Goal: Task Accomplishment & Management: Complete application form

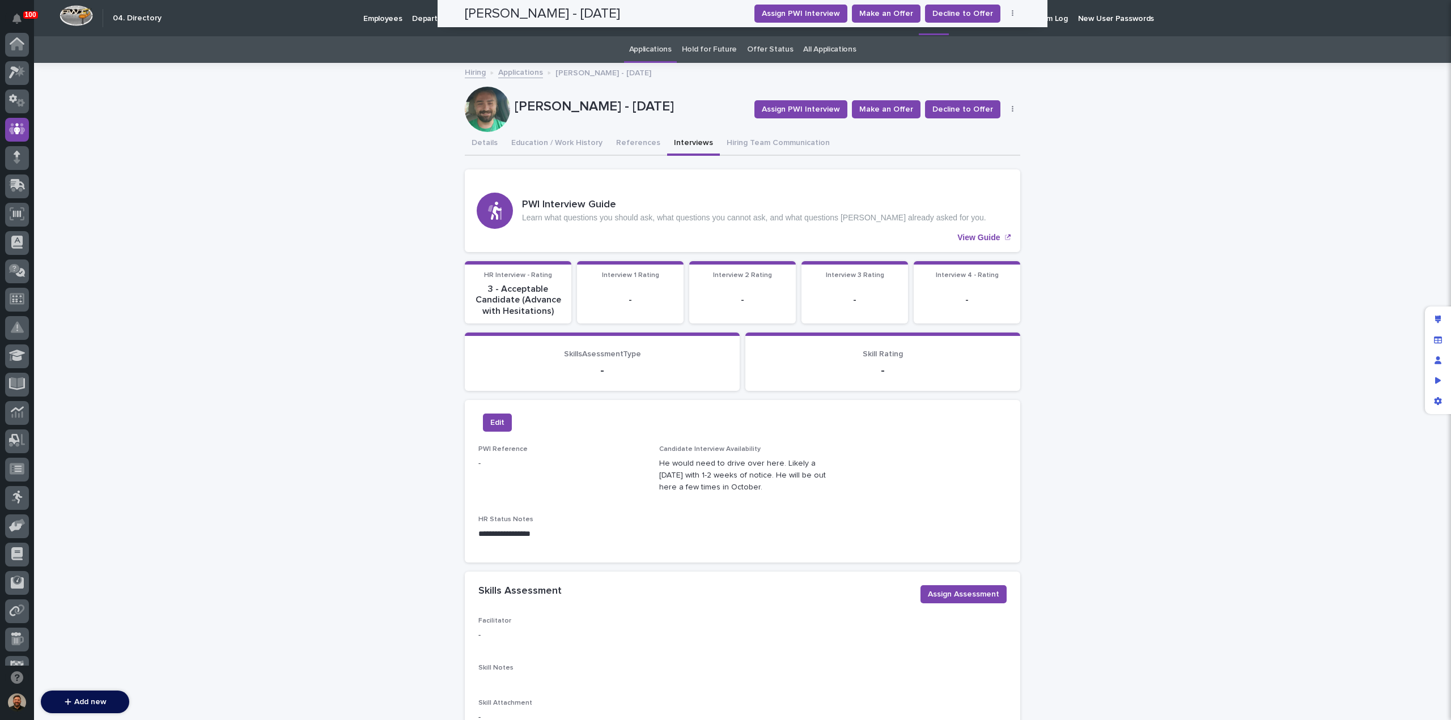
scroll to position [85, 0]
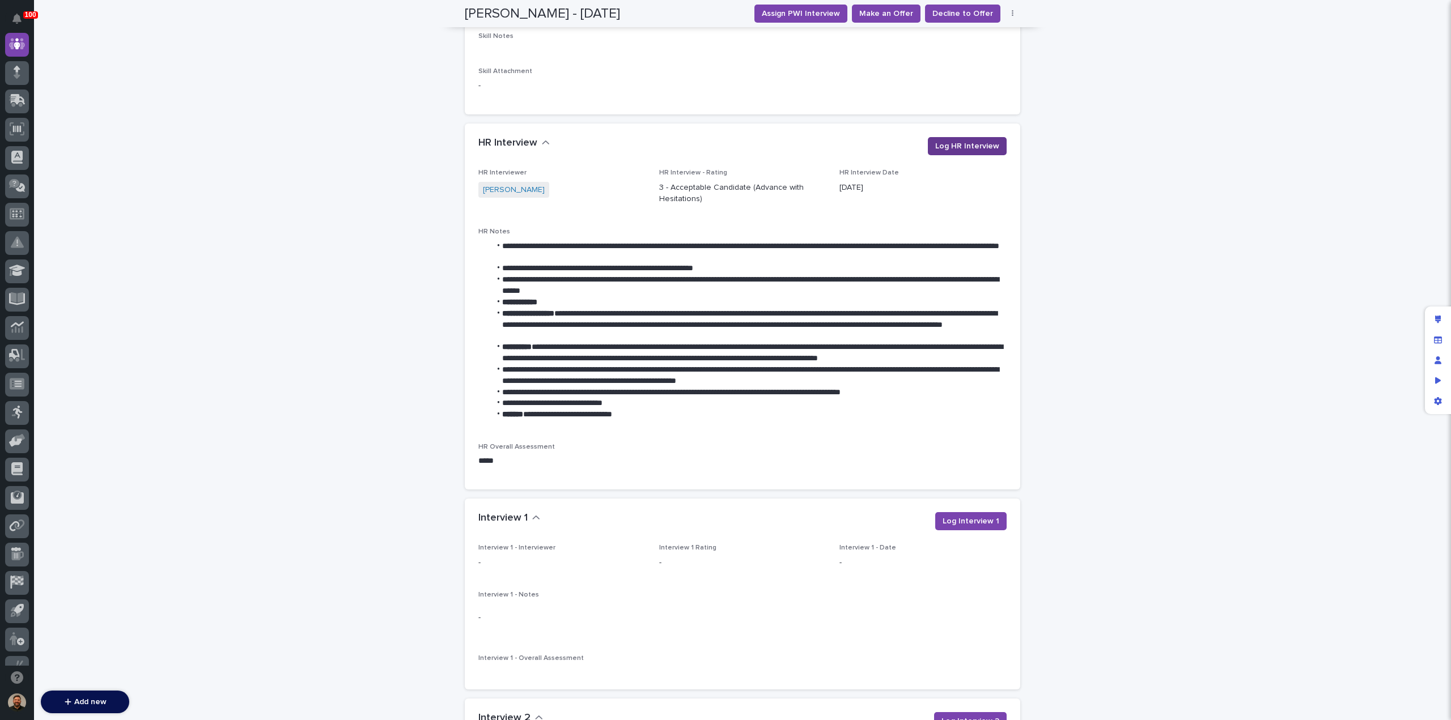
click at [967, 146] on span "Log HR Interview" at bounding box center [967, 146] width 64 height 11
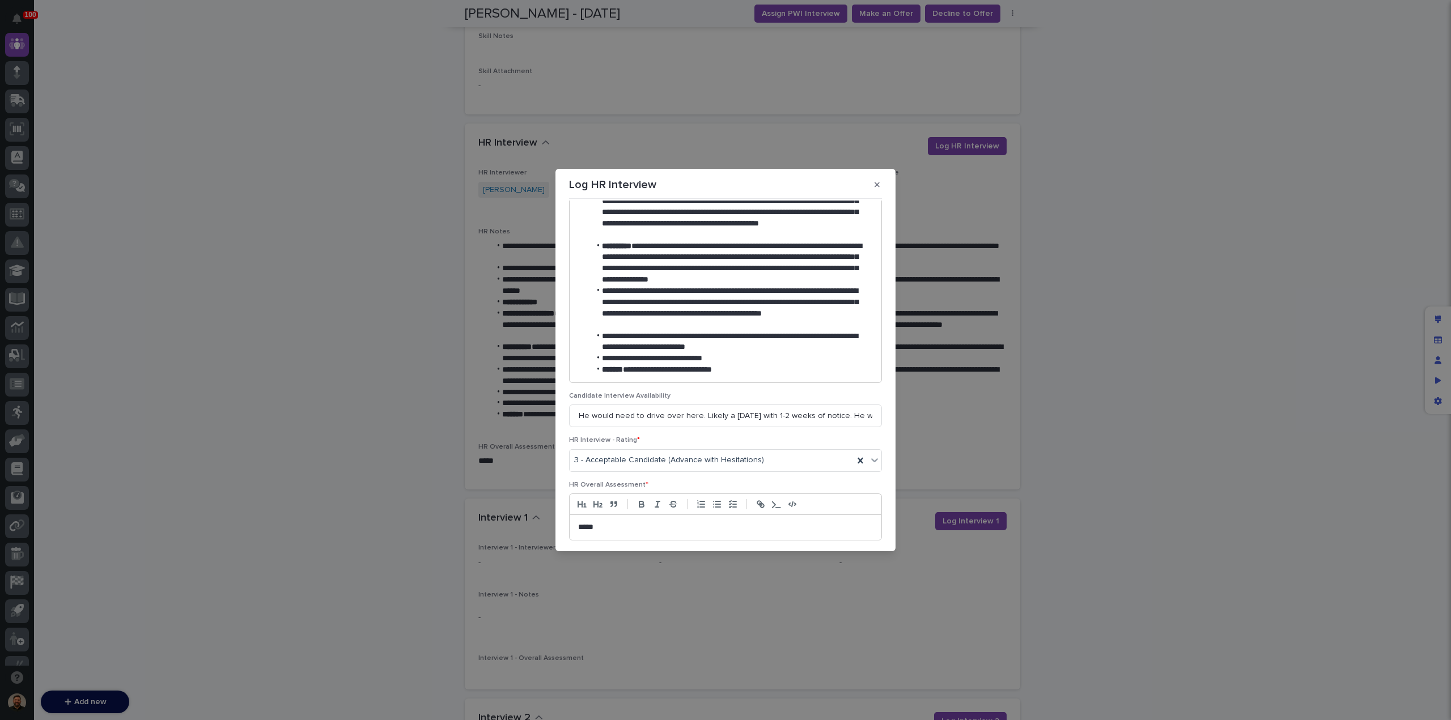
scroll to position [374, 0]
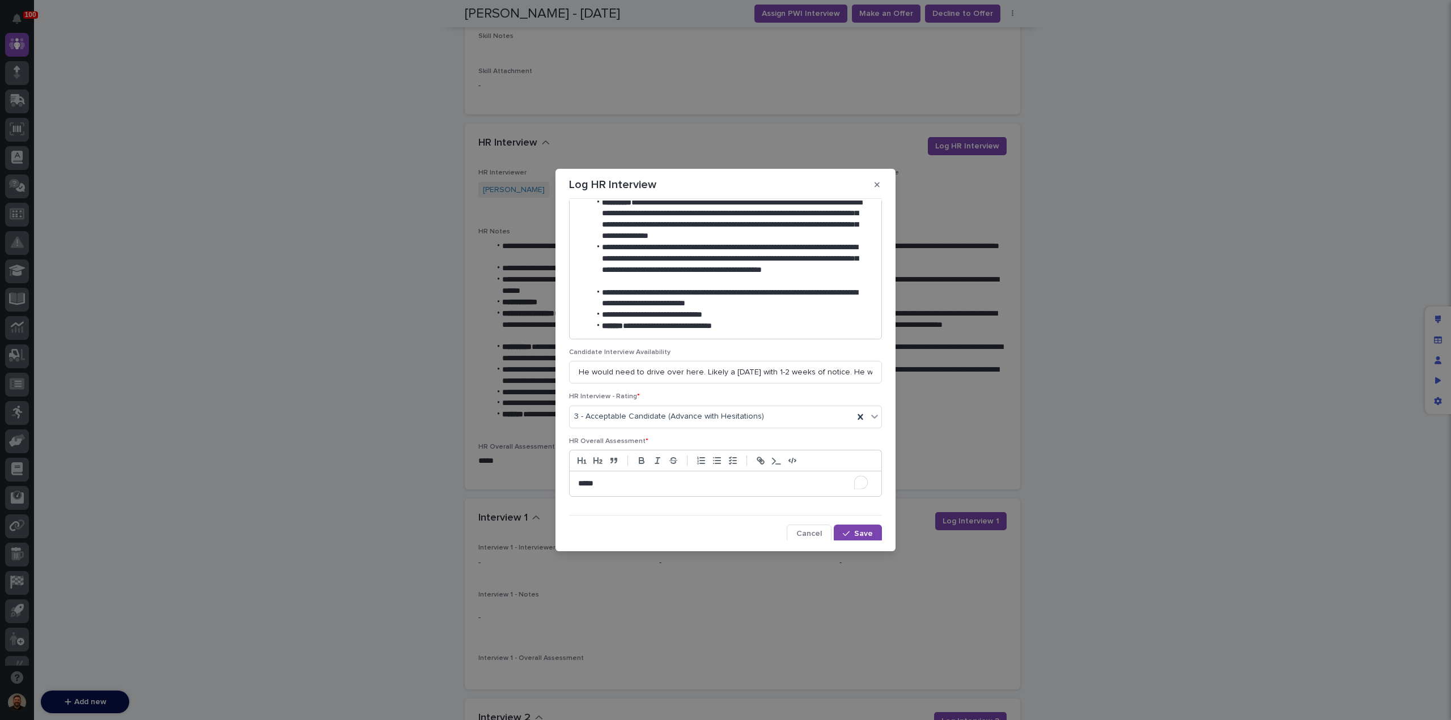
click at [645, 482] on p "*****" at bounding box center [723, 483] width 290 height 11
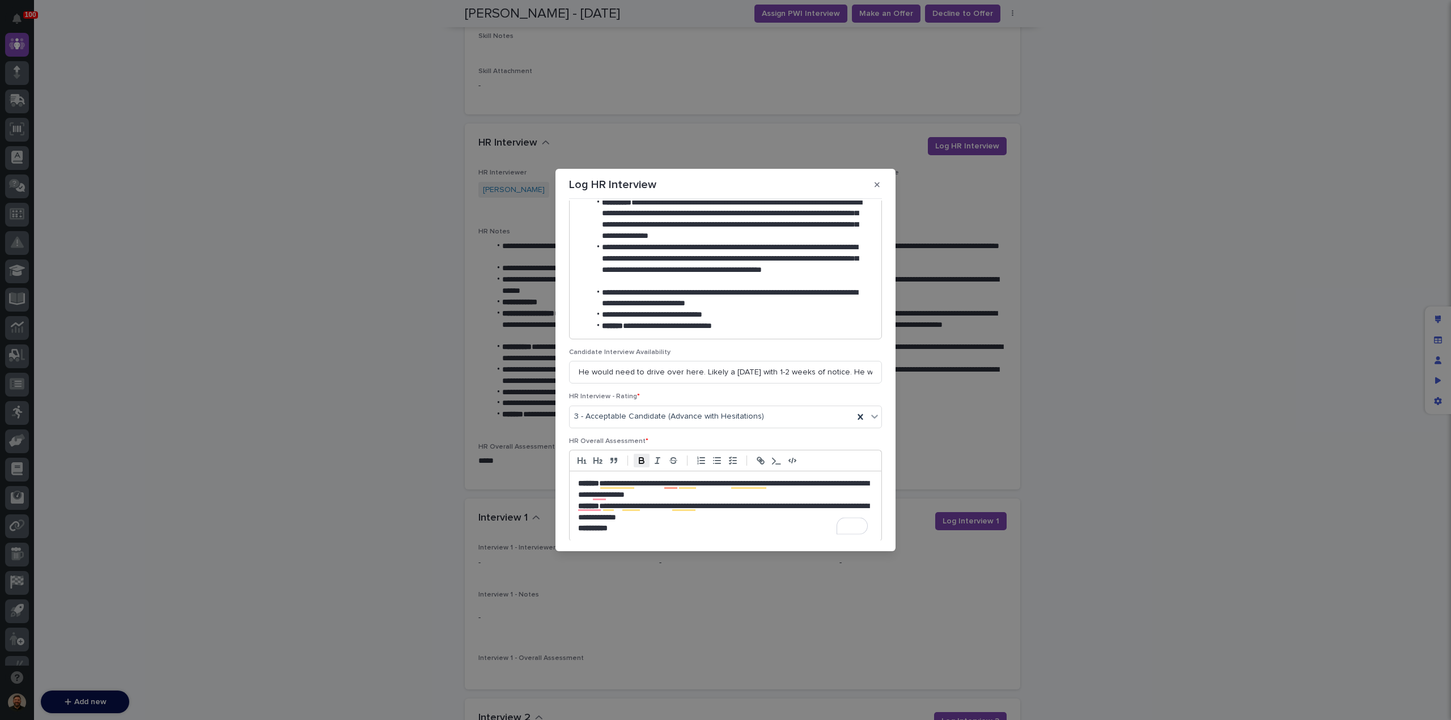
click at [637, 457] on icon "button" at bounding box center [642, 461] width 10 height 10
click at [690, 518] on p "**********" at bounding box center [723, 512] width 290 height 23
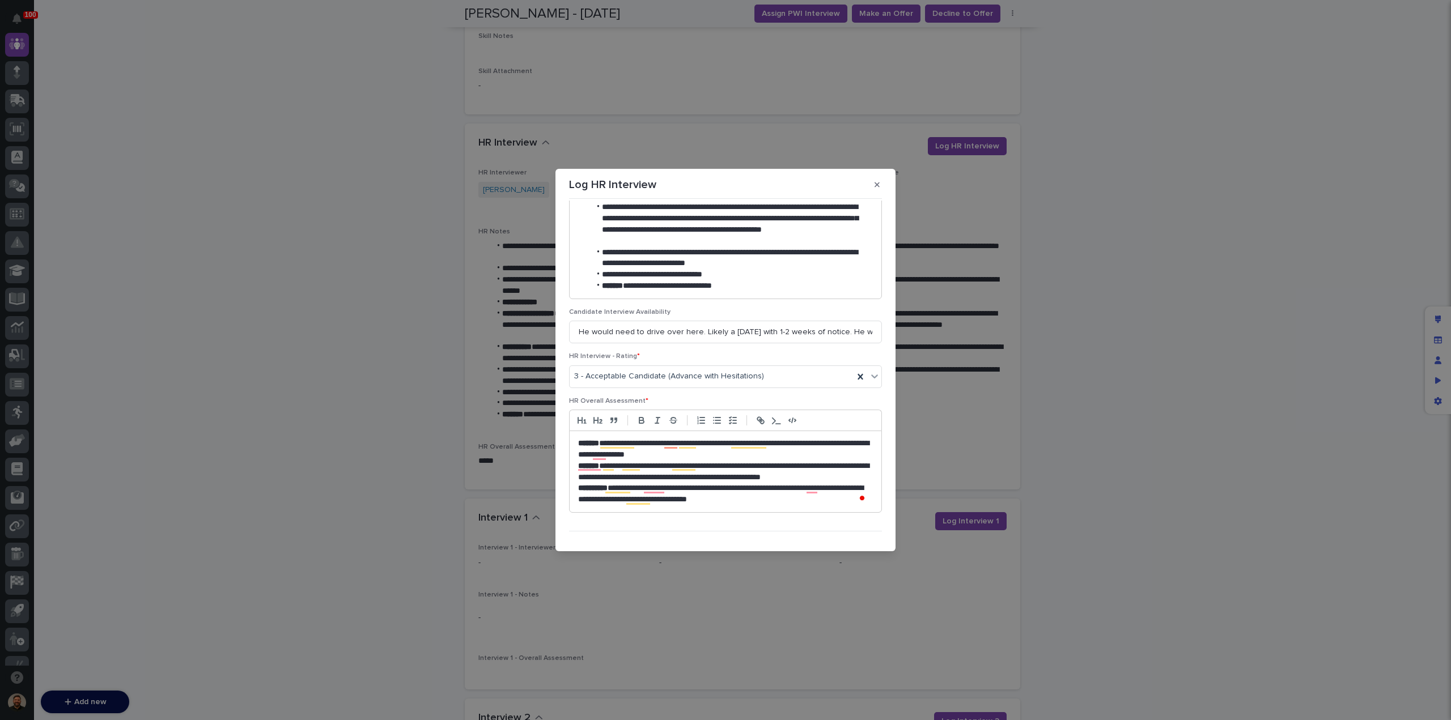
scroll to position [431, 0]
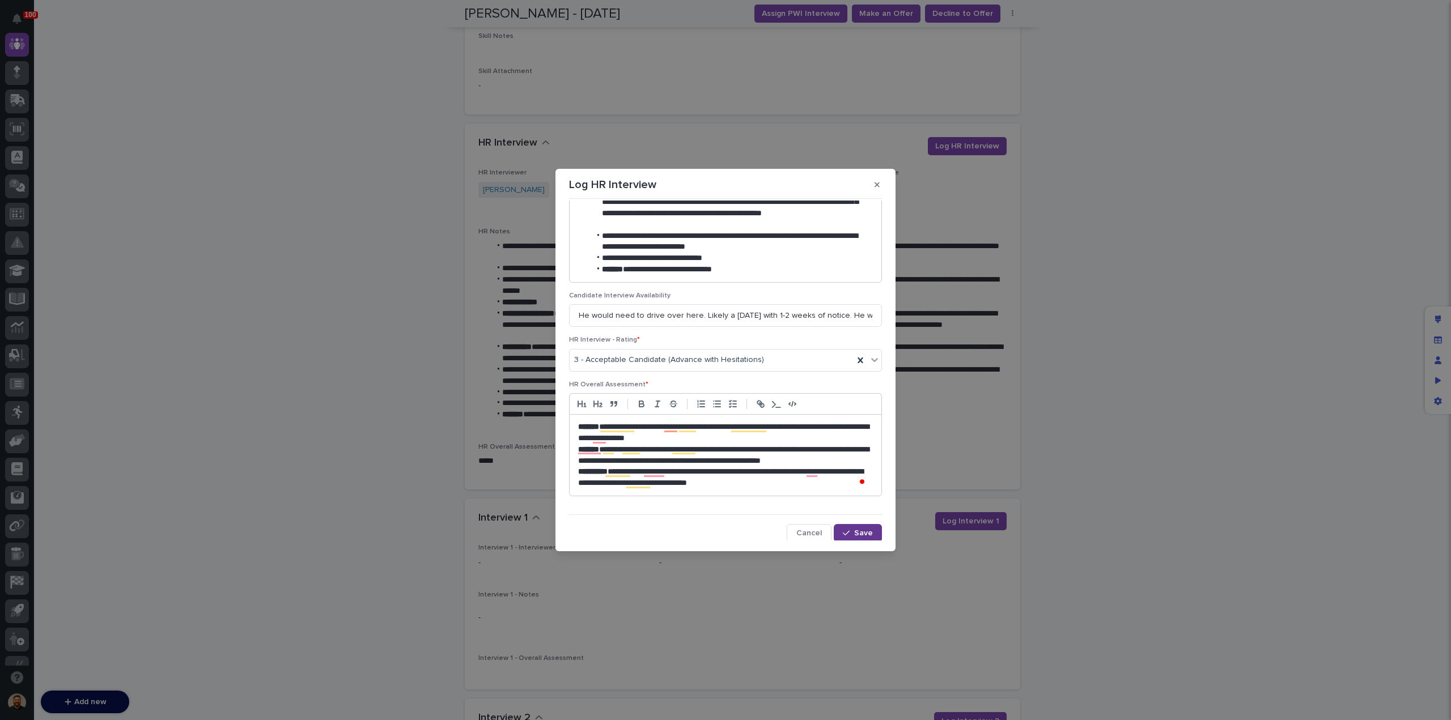
click at [854, 532] on span "Save" at bounding box center [863, 533] width 19 height 8
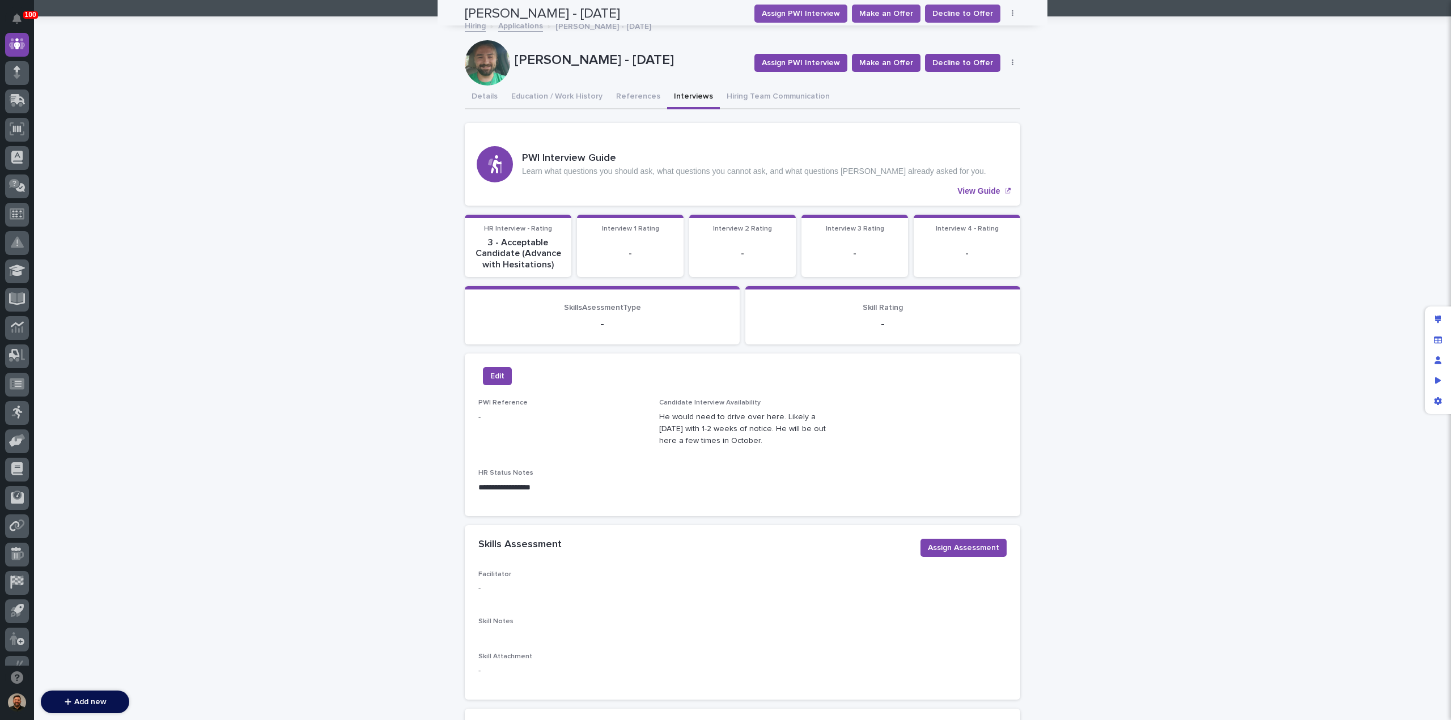
scroll to position [0, 0]
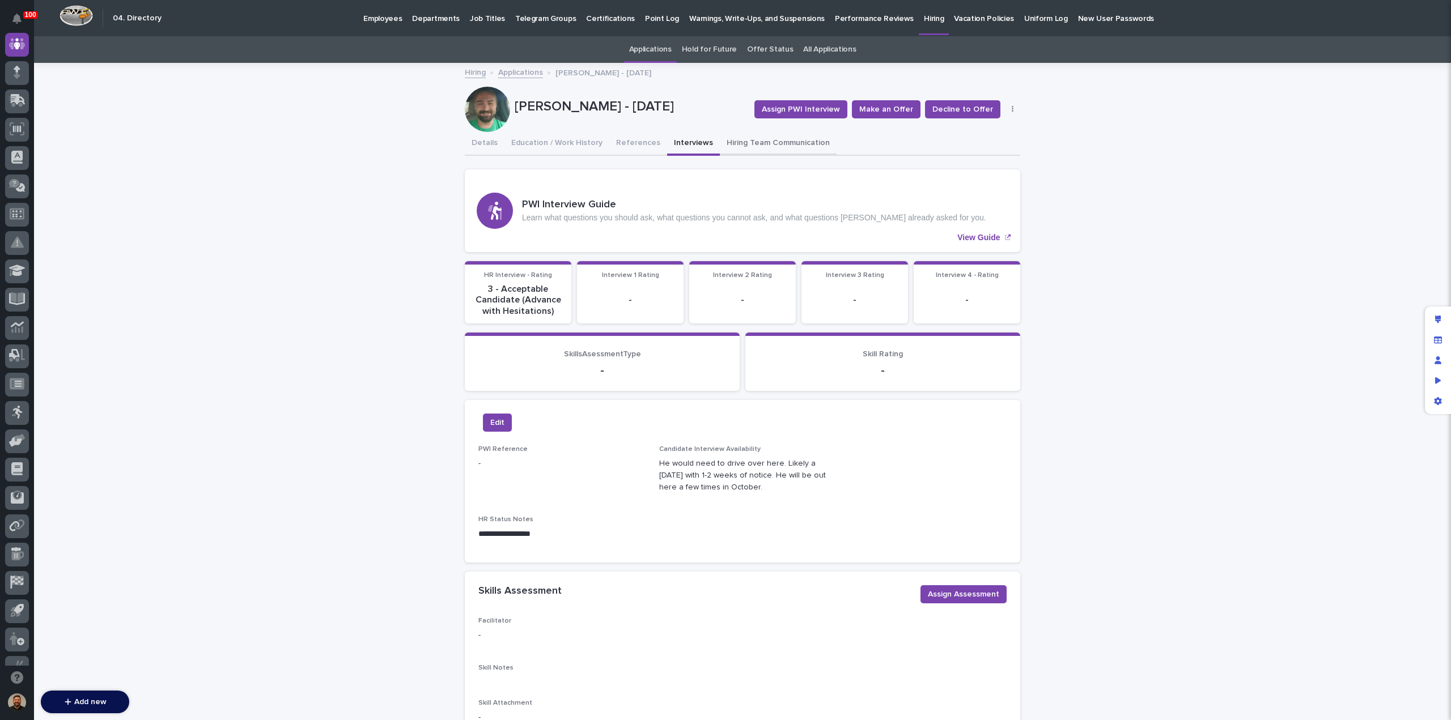
click at [765, 143] on button "Hiring Team Communication" at bounding box center [778, 144] width 117 height 24
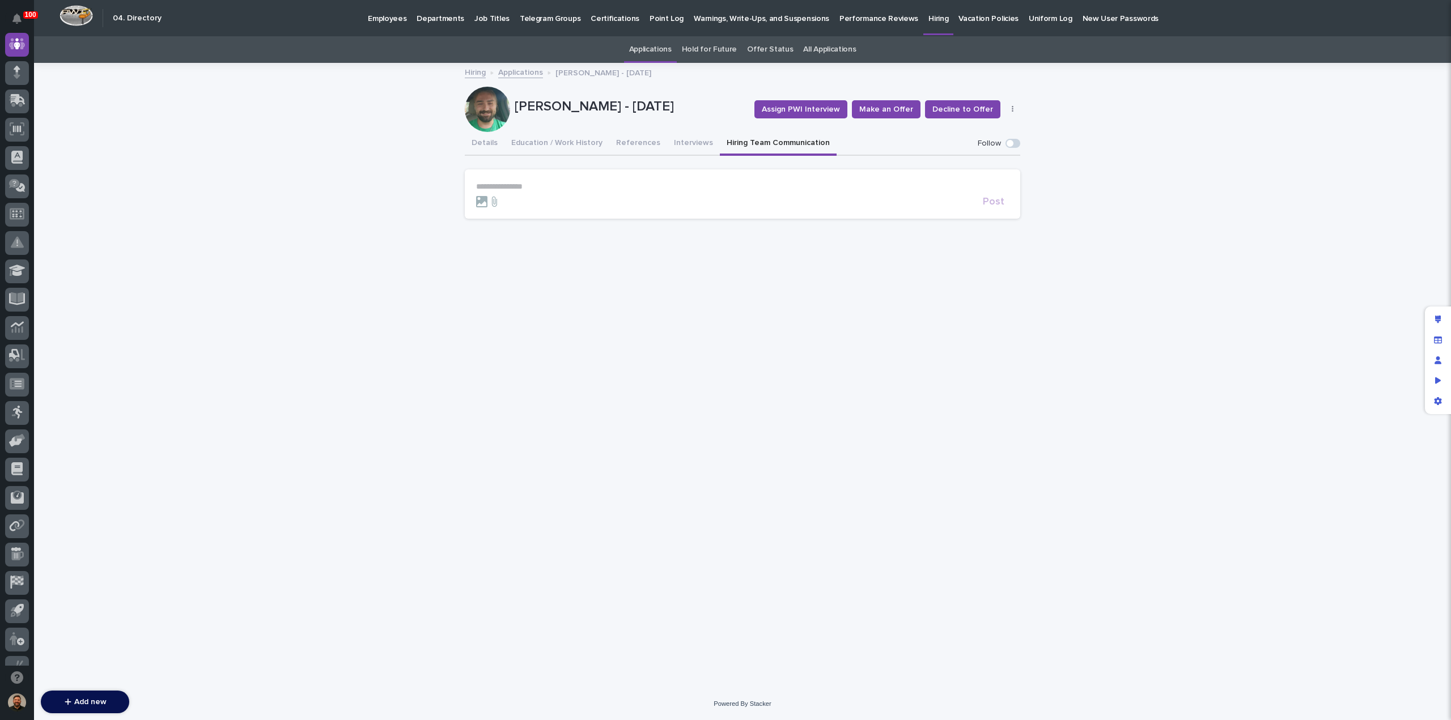
click at [596, 179] on section "**********" at bounding box center [743, 193] width 556 height 49
click at [592, 192] on form "**********" at bounding box center [742, 195] width 533 height 26
click at [592, 185] on p "**********" at bounding box center [742, 187] width 533 height 10
click at [1004, 212] on span "Post" at bounding box center [994, 207] width 22 height 10
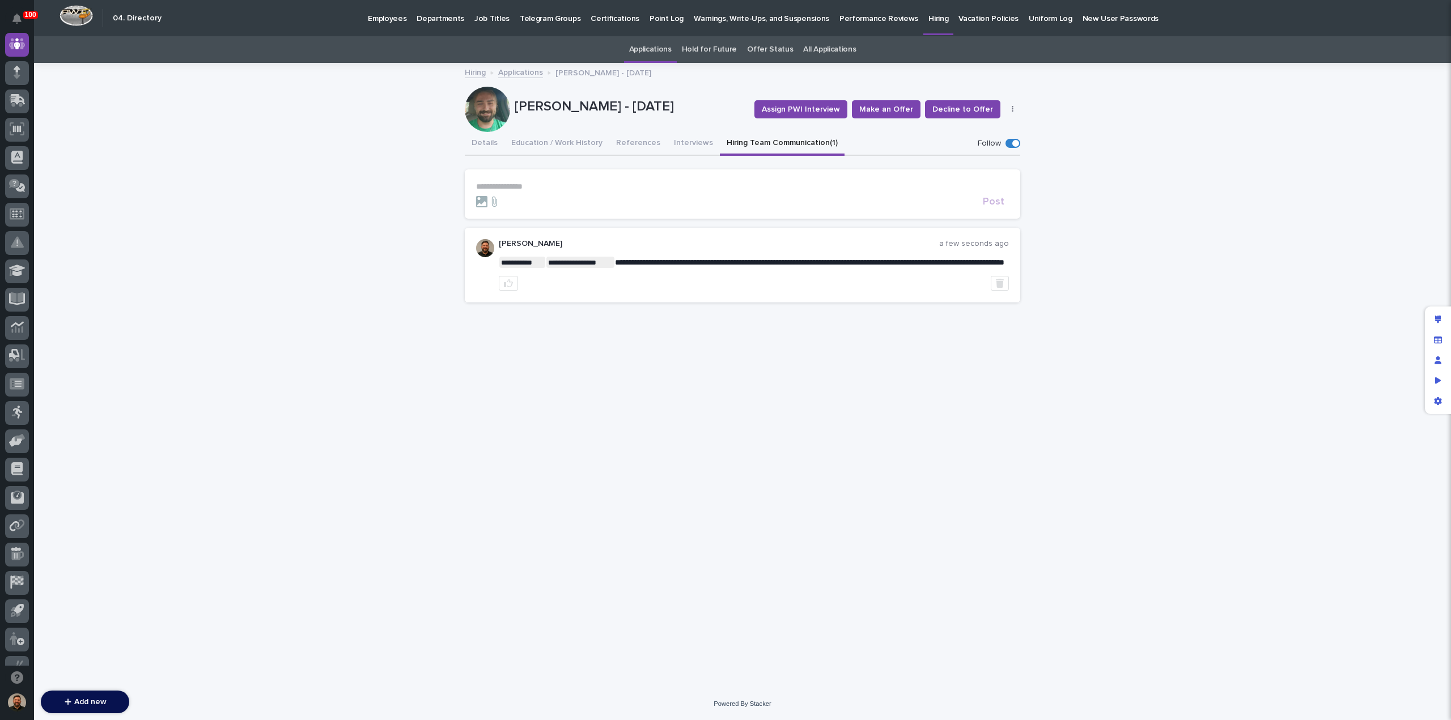
click at [515, 72] on link "Applications" at bounding box center [520, 71] width 45 height 13
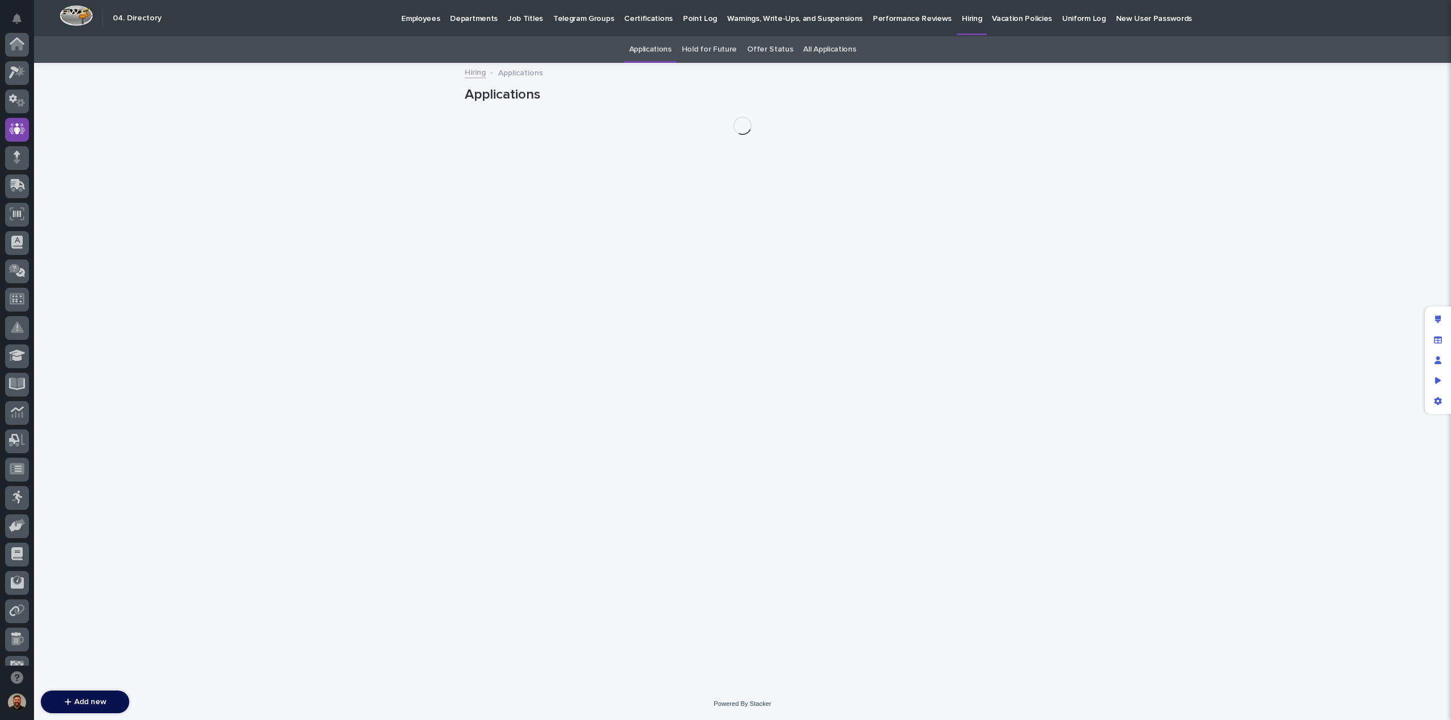
scroll to position [85, 0]
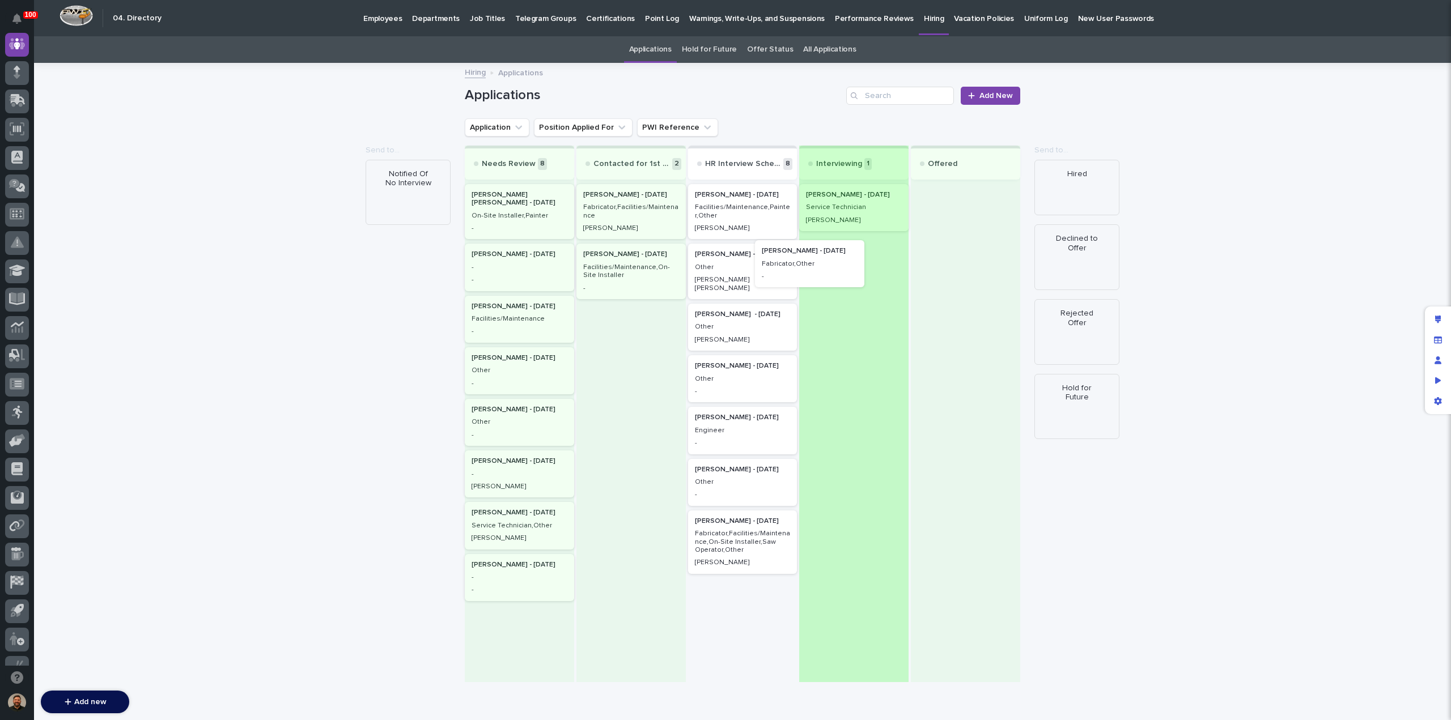
drag, startPoint x: 777, startPoint y: 217, endPoint x: 851, endPoint y: 277, distance: 95.5
click at [850, 277] on div "Needs Review 8 [PERSON_NAME] [PERSON_NAME] - [DATE] On-Site Installer,Painter -…" at bounding box center [743, 414] width 556 height 537
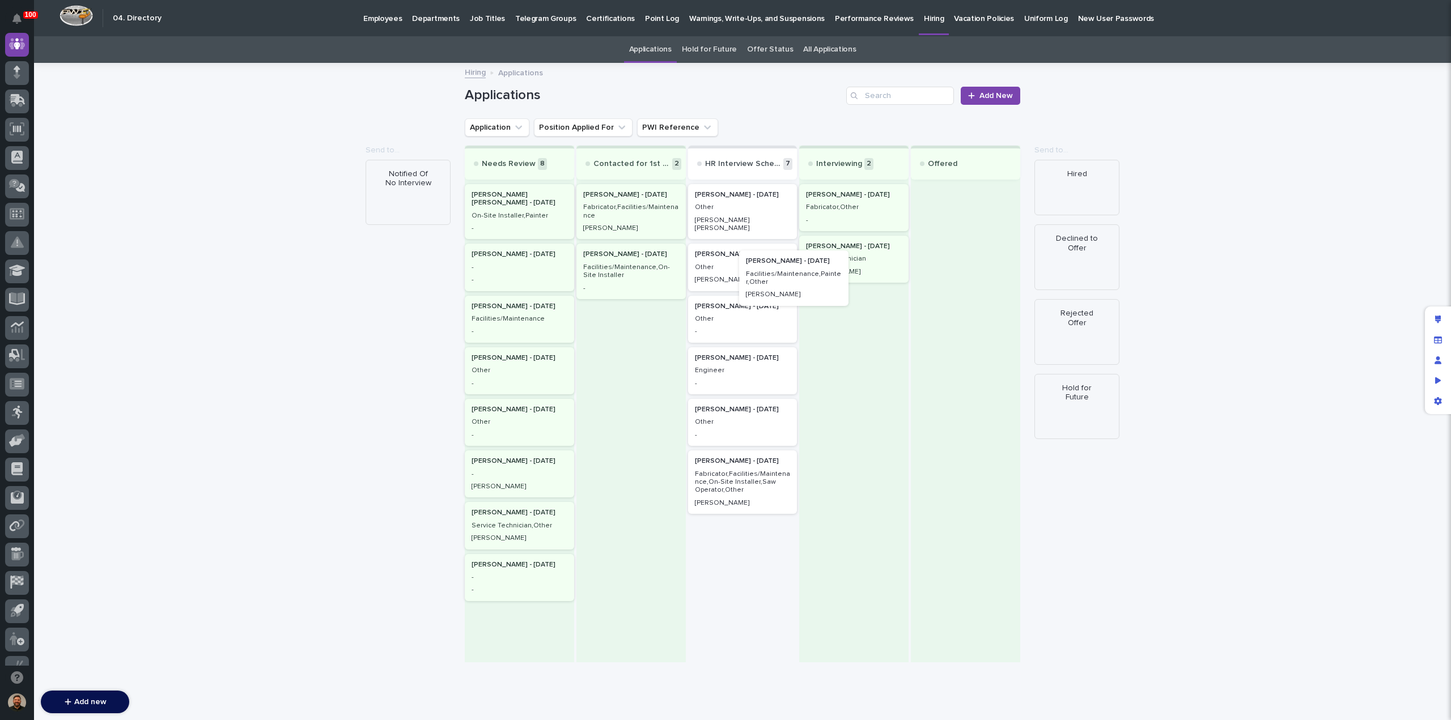
drag, startPoint x: 772, startPoint y: 221, endPoint x: 841, endPoint y: 301, distance: 105.8
click at [841, 301] on div "Needs Review 8 [PERSON_NAME] [PERSON_NAME] - [DATE] On-Site Installer,Painter -…" at bounding box center [743, 404] width 556 height 517
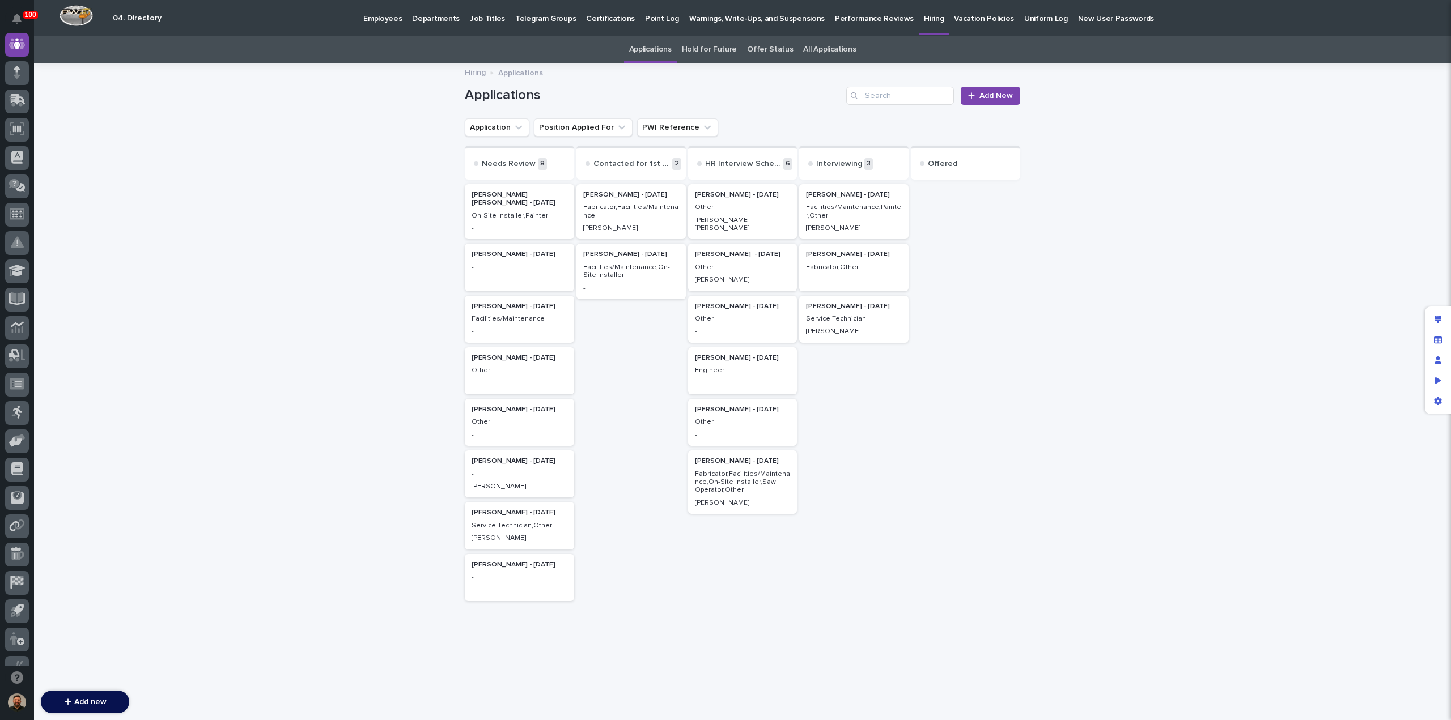
click at [508, 210] on div "On-Site Installer,Painter" at bounding box center [520, 215] width 96 height 10
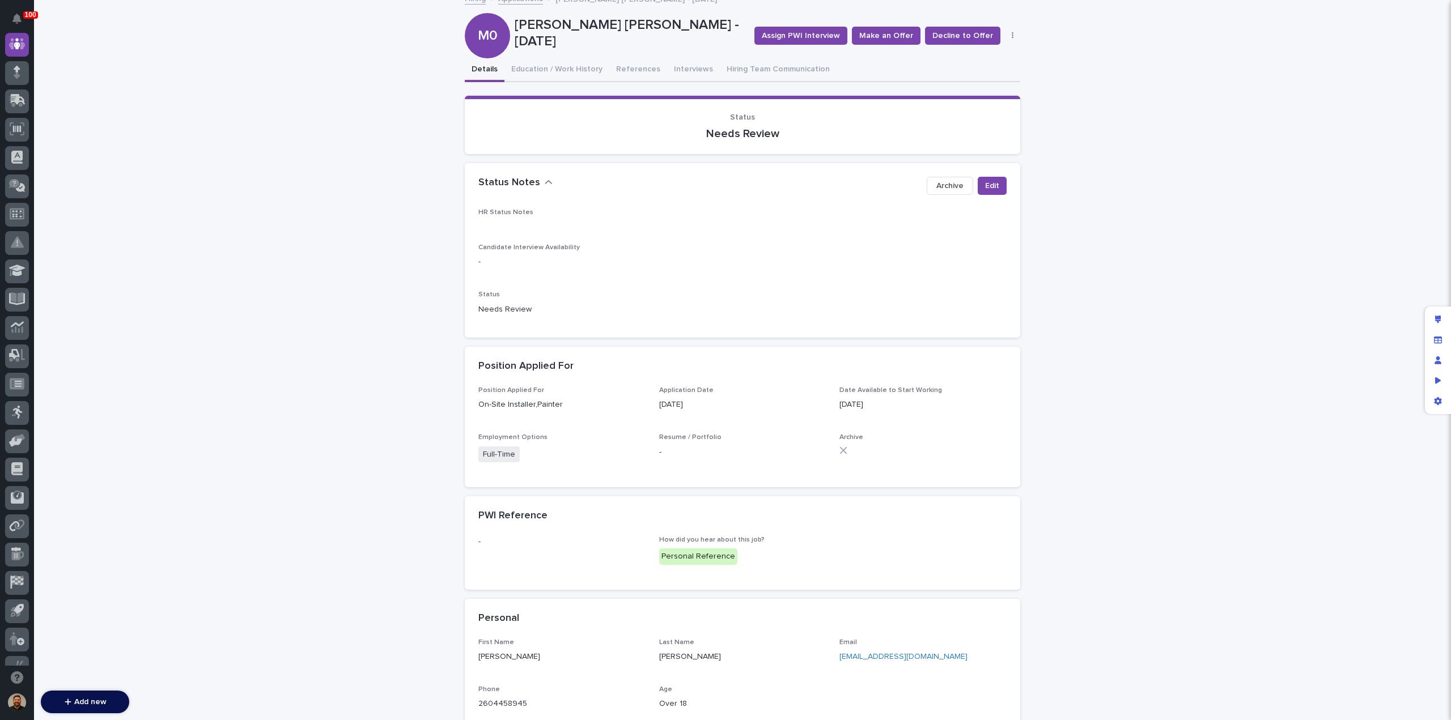
scroll to position [74, 0]
click at [548, 76] on button "Education / Work History" at bounding box center [557, 70] width 105 height 24
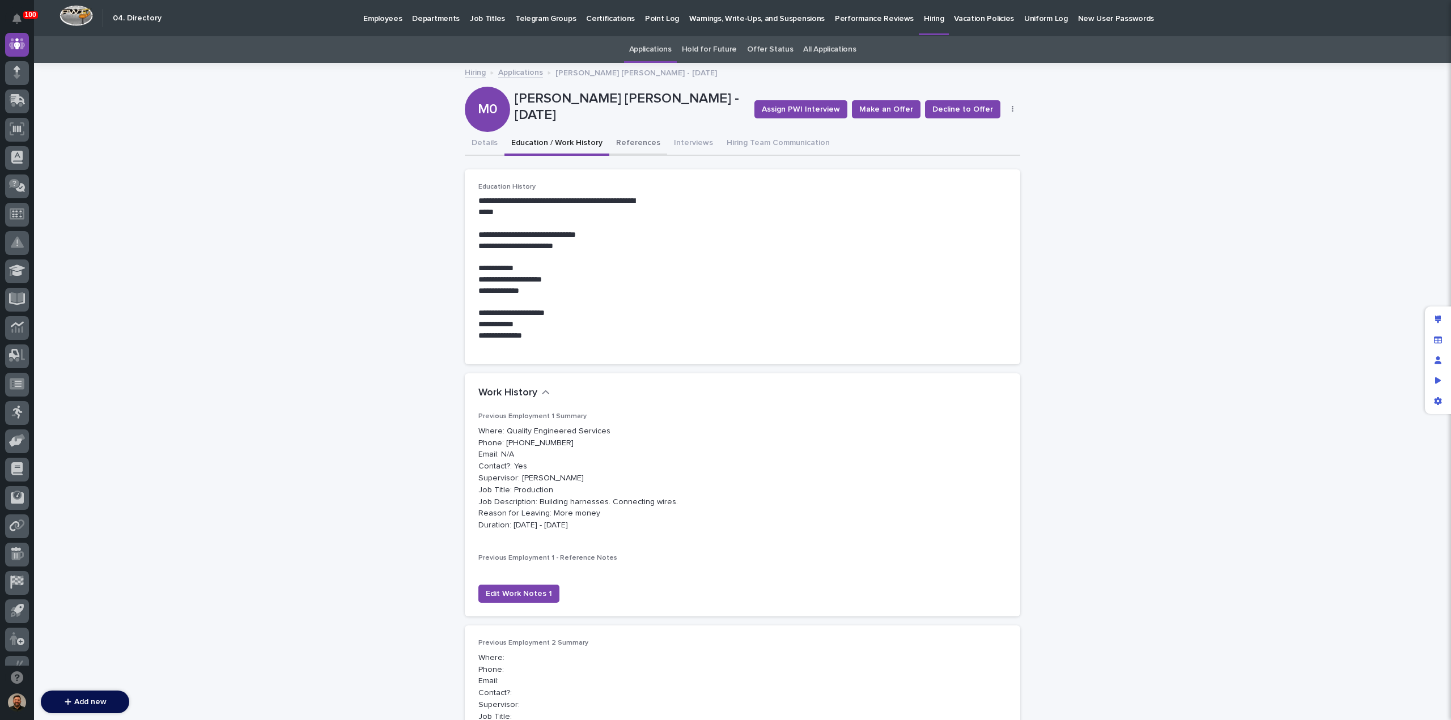
click at [630, 142] on button "References" at bounding box center [638, 144] width 58 height 24
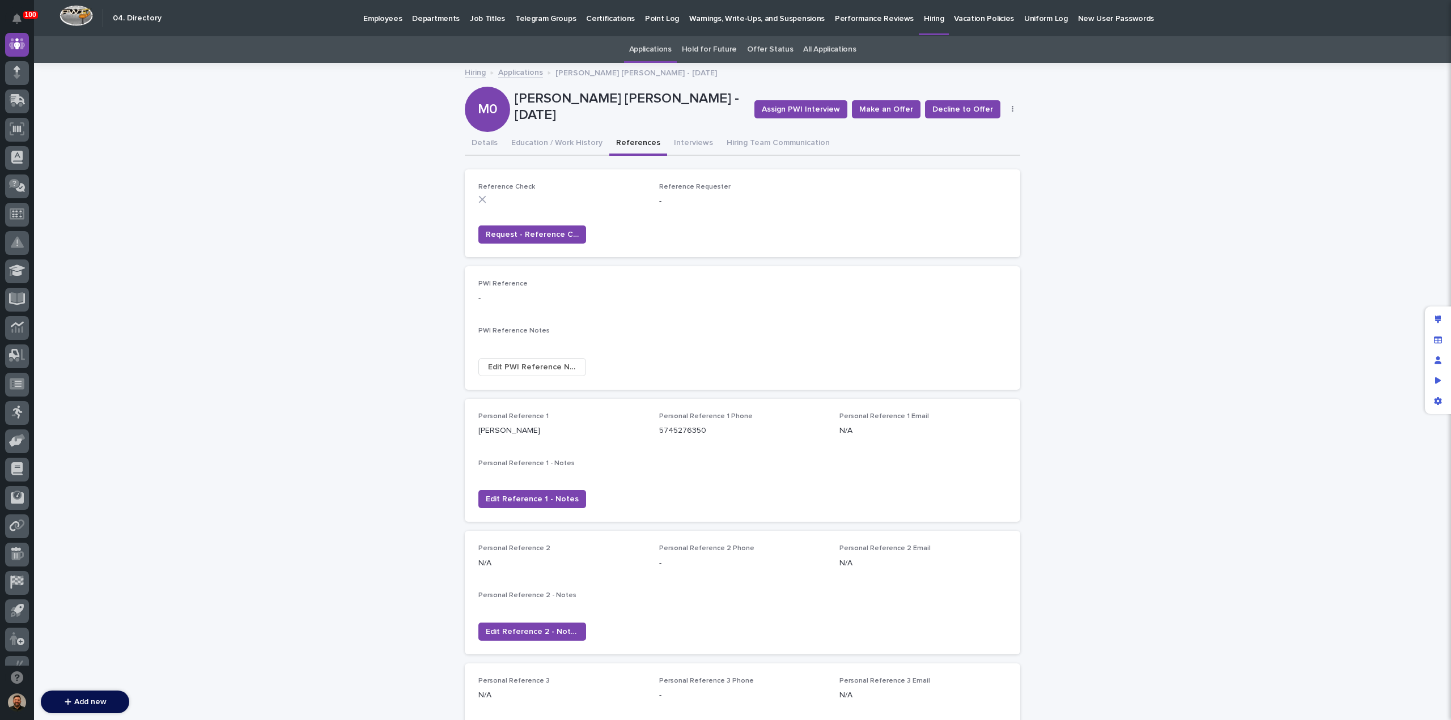
click at [522, 65] on link "Applications" at bounding box center [520, 71] width 45 height 13
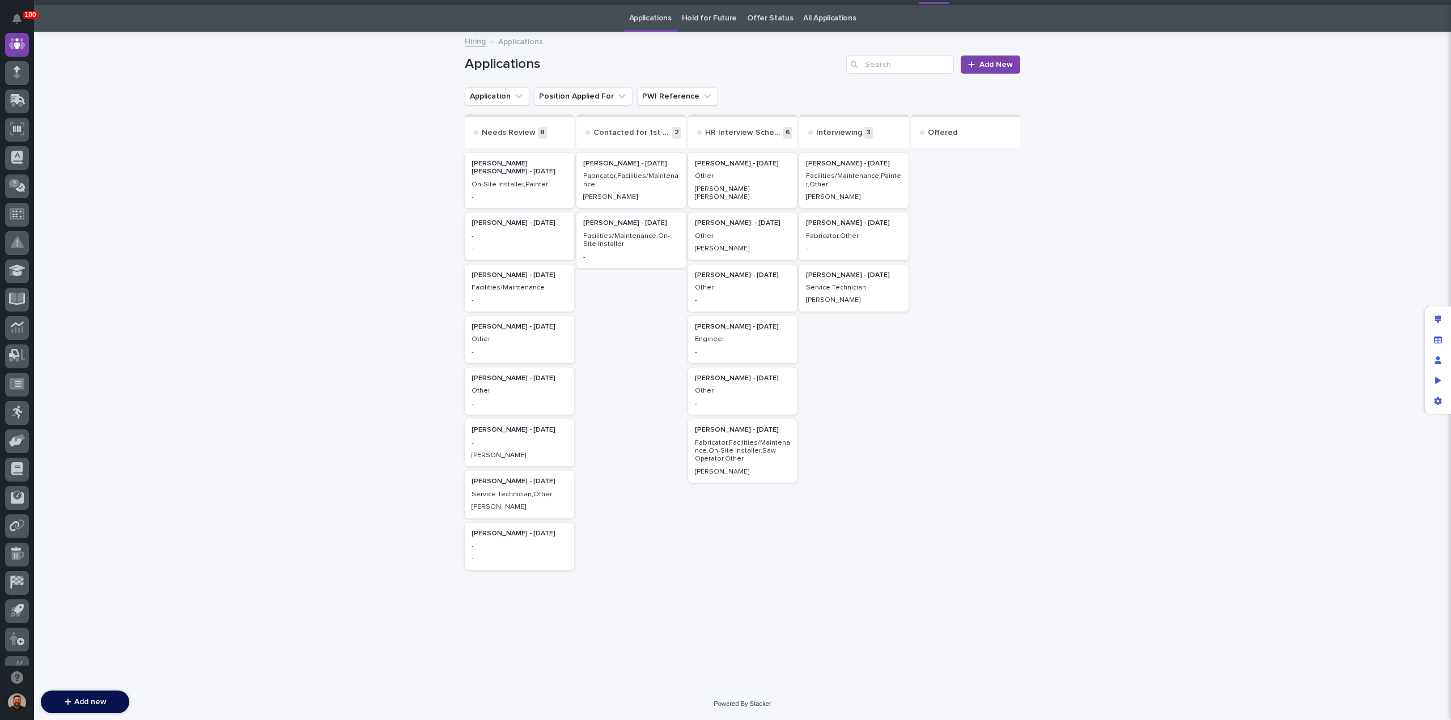
scroll to position [27, 0]
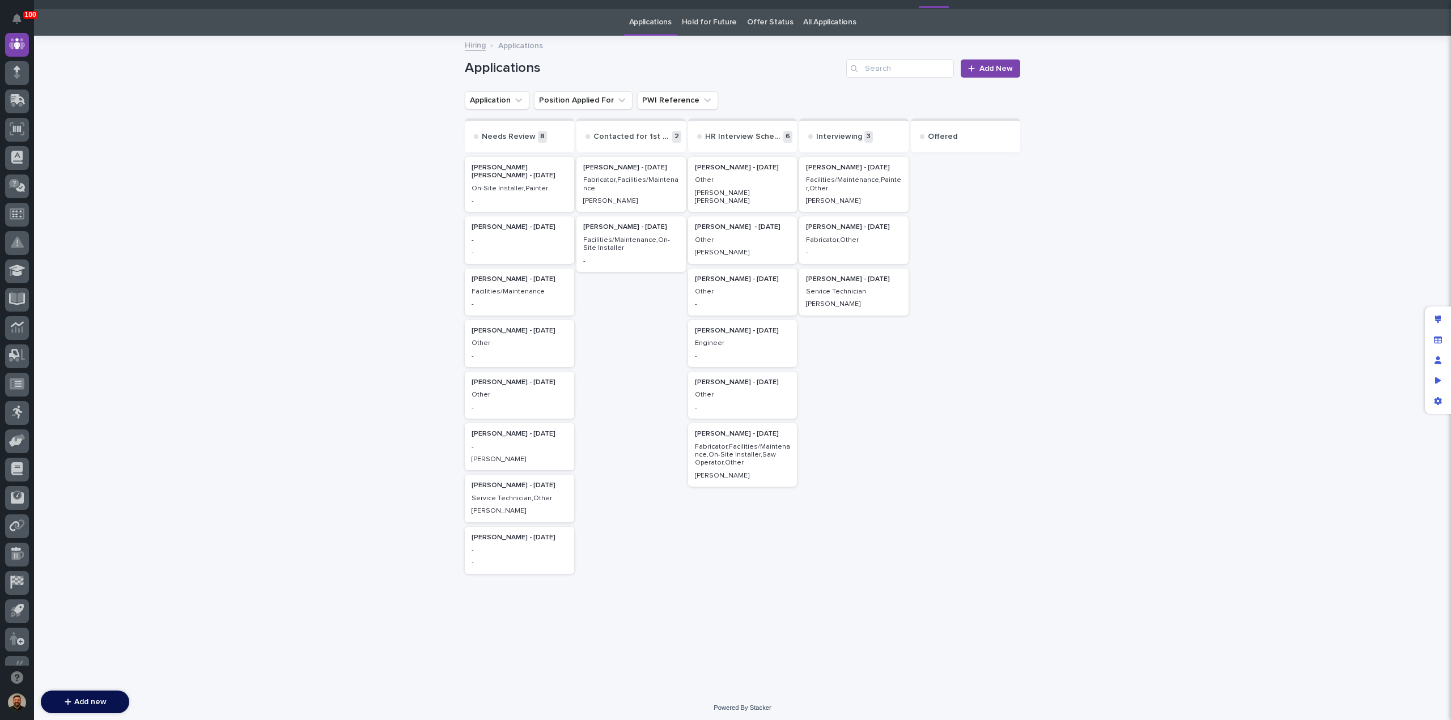
click at [495, 295] on p "Facilities/Maintenance" at bounding box center [520, 292] width 96 height 8
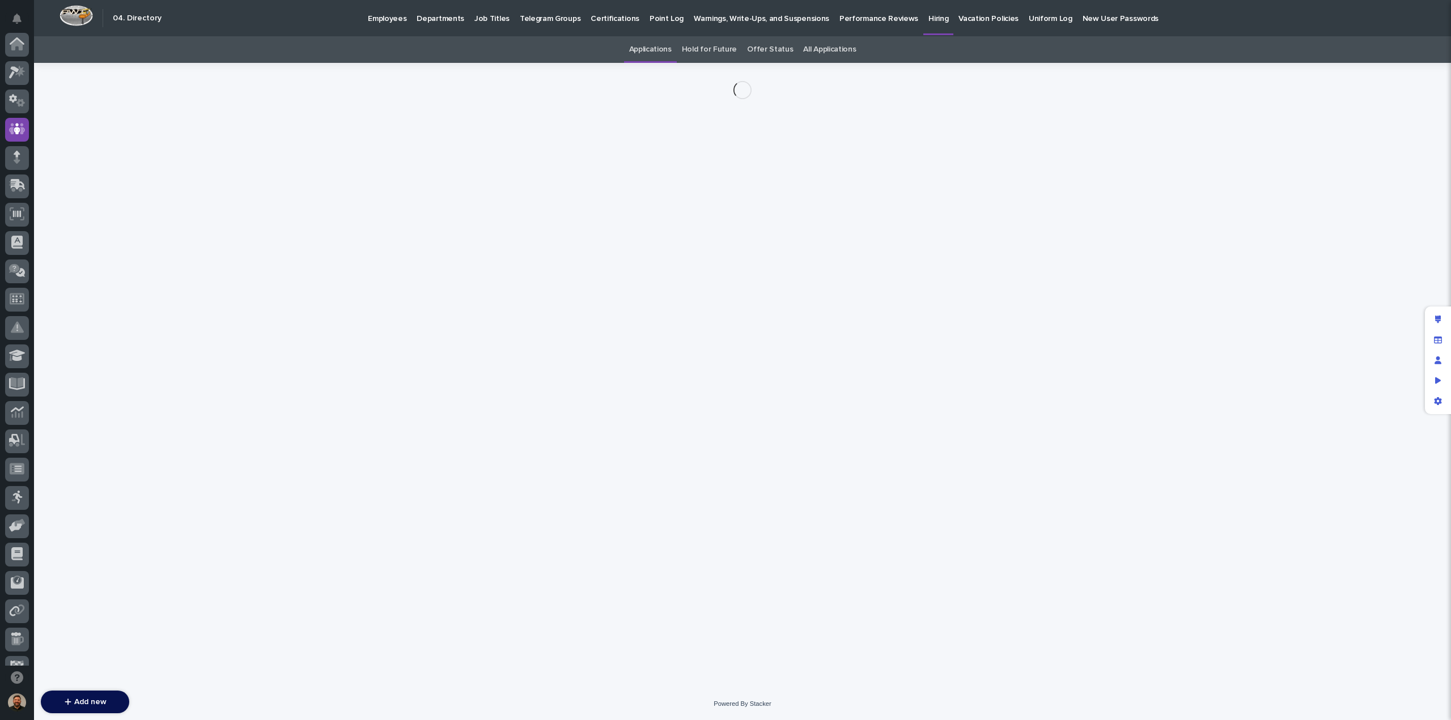
scroll to position [85, 0]
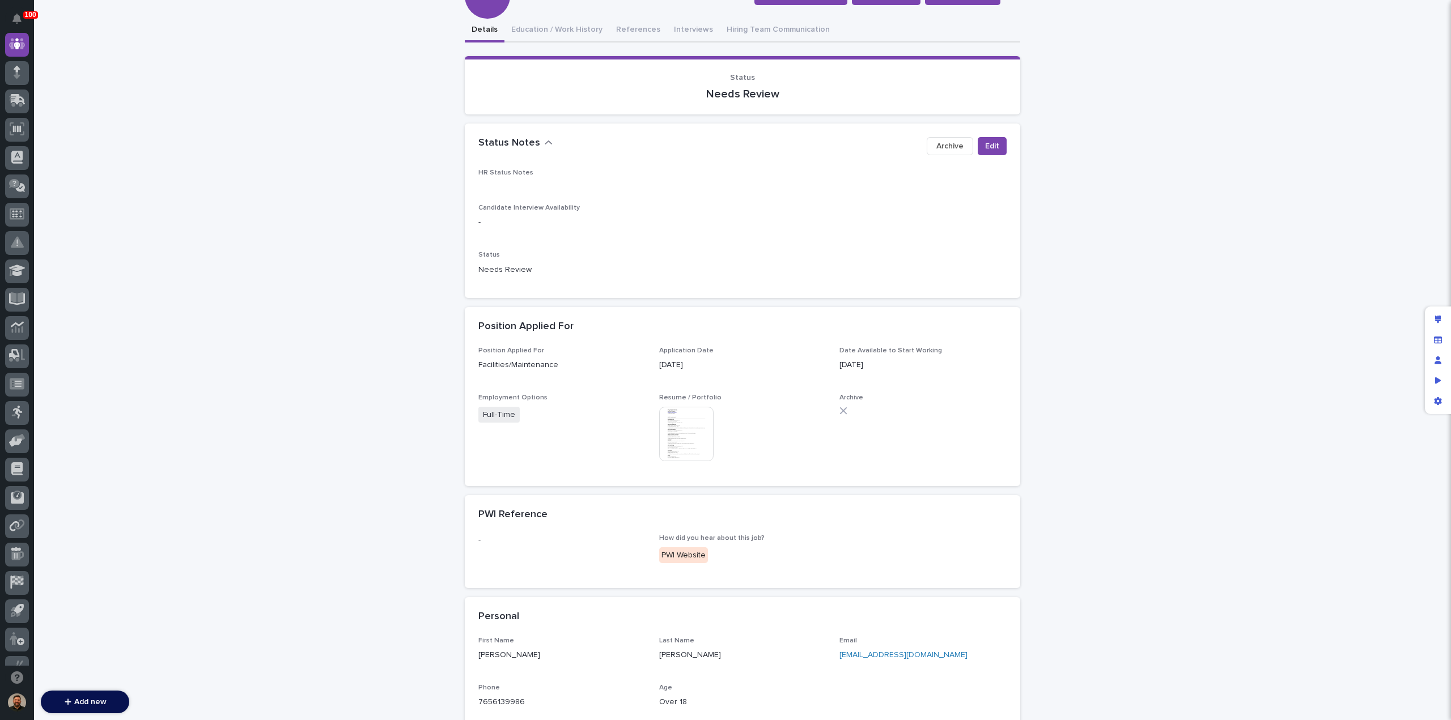
click at [698, 421] on img at bounding box center [686, 434] width 54 height 54
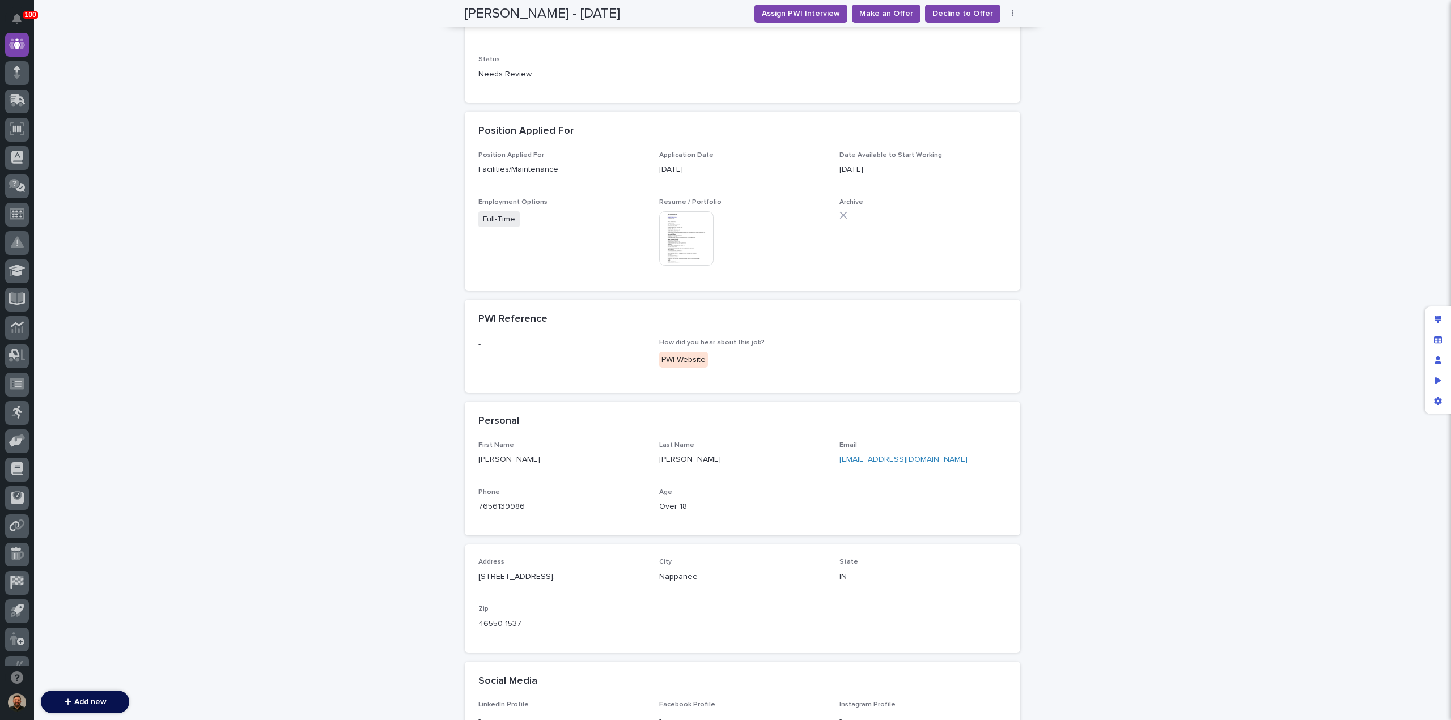
scroll to position [317, 0]
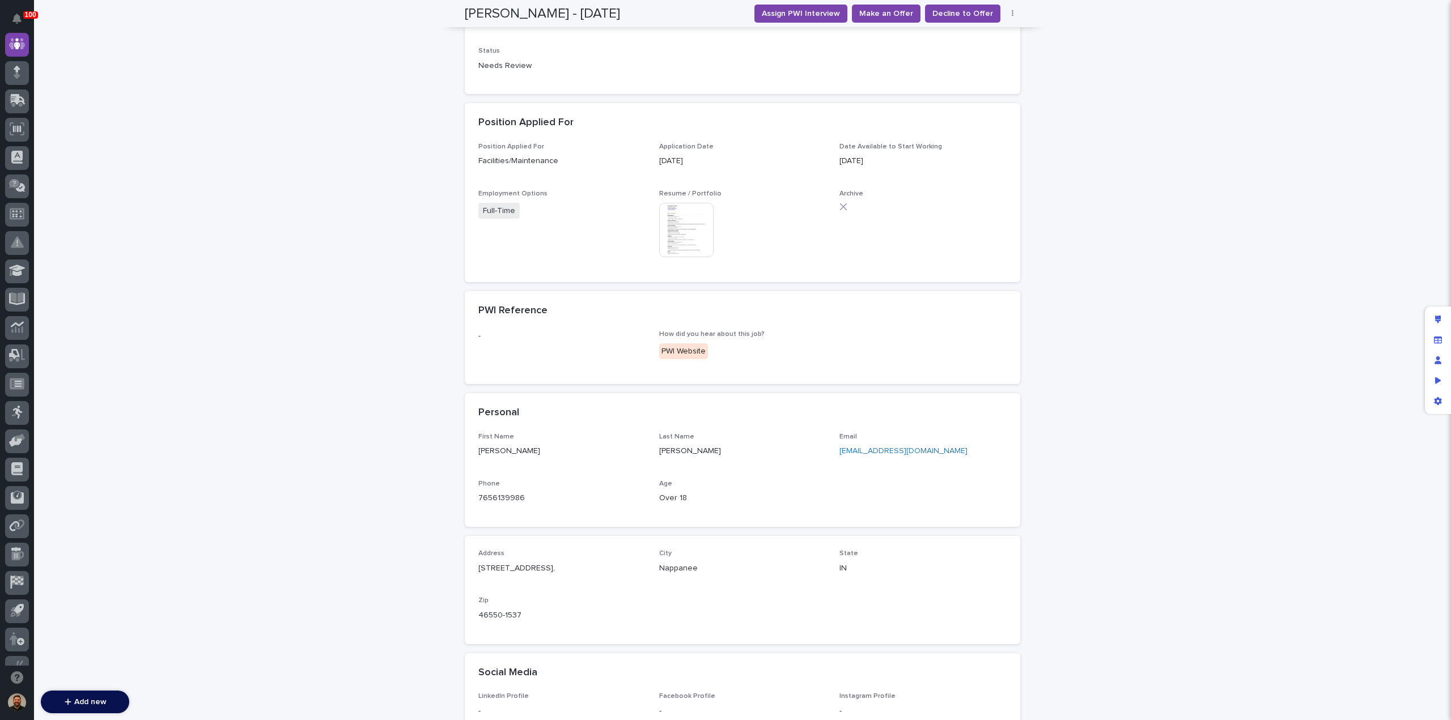
click at [860, 451] on link "[EMAIL_ADDRESS][DOMAIN_NAME]" at bounding box center [904, 451] width 128 height 8
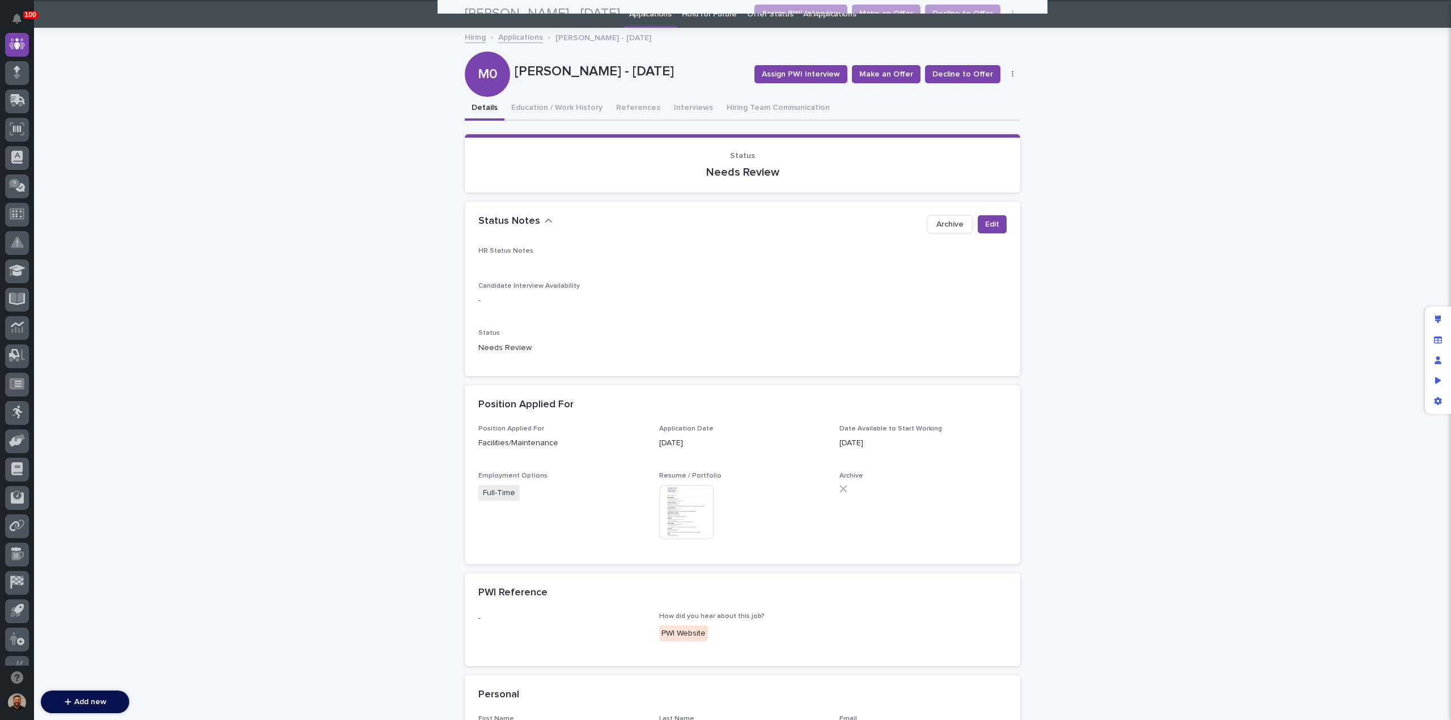
scroll to position [0, 0]
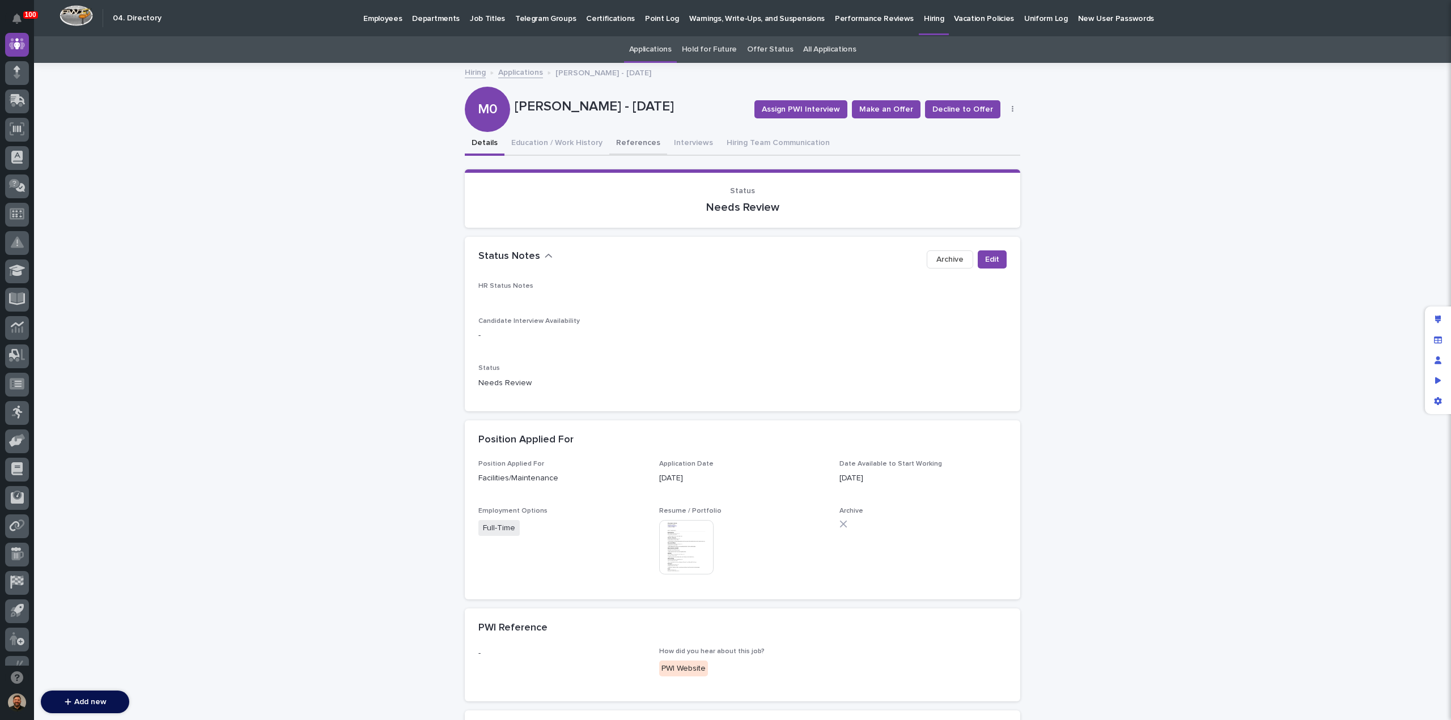
click at [630, 142] on button "References" at bounding box center [638, 144] width 58 height 24
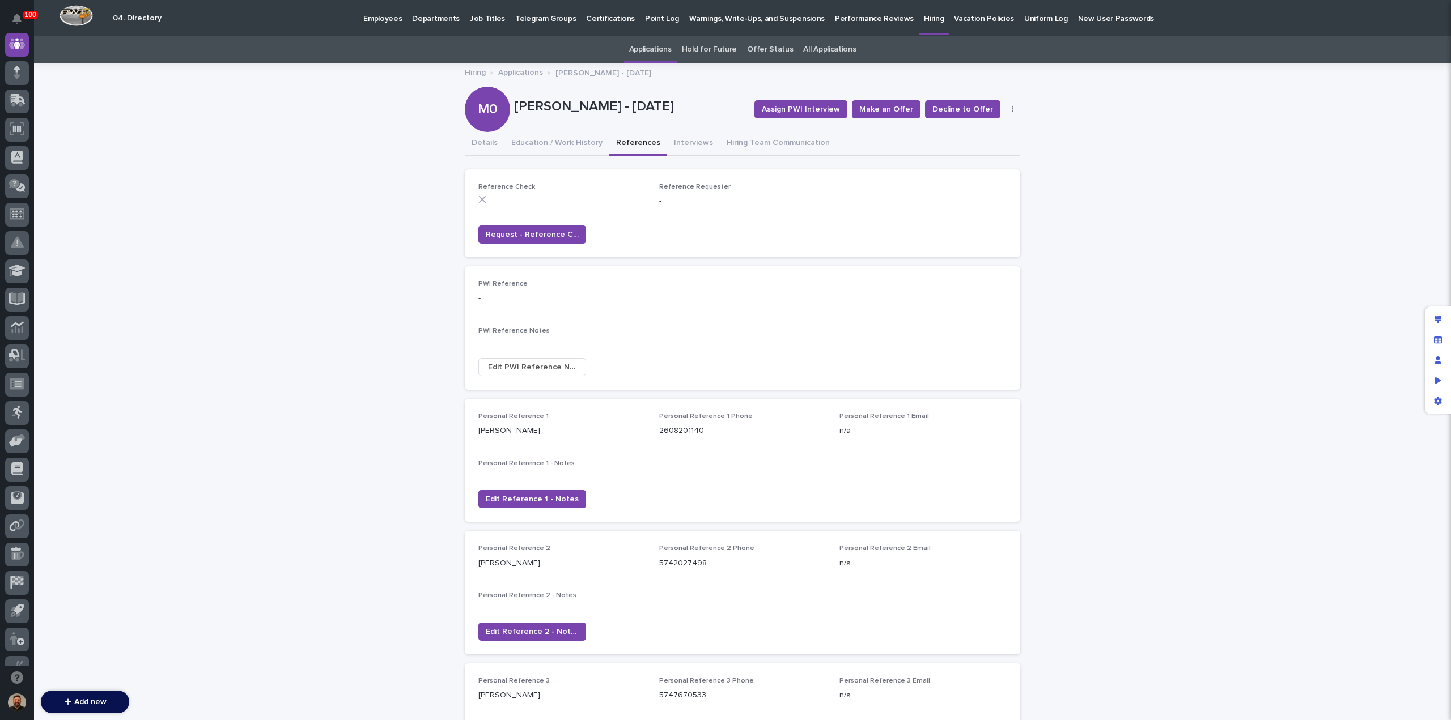
click at [1010, 110] on button "button" at bounding box center [1013, 109] width 16 height 8
click at [512, 75] on link "Applications" at bounding box center [520, 71] width 45 height 13
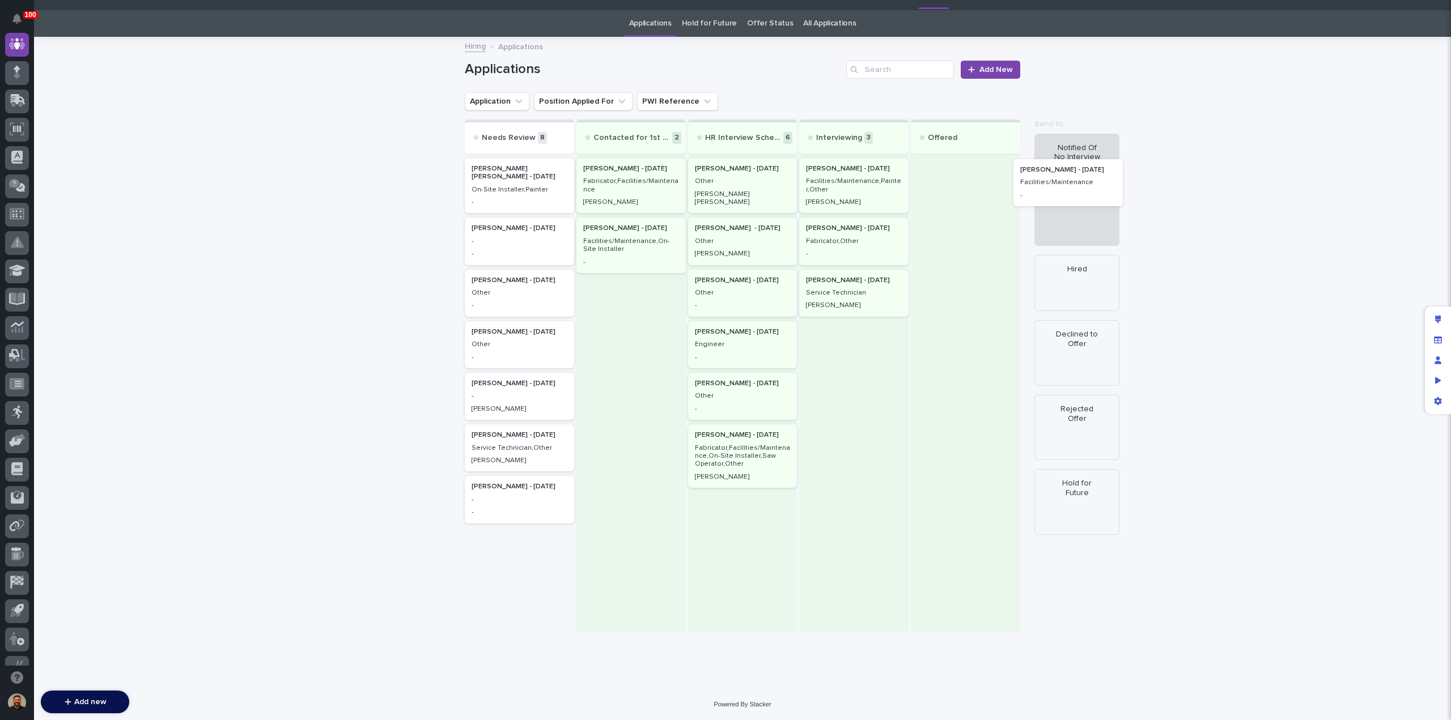
scroll to position [26, 0]
drag, startPoint x: 531, startPoint y: 288, endPoint x: 1113, endPoint y: 192, distance: 590.0
click at [1020, 192] on div "Send to... Send to... Notified Of No Interview Hired Declined to Offer Rejected…" at bounding box center [743, 376] width 556 height 512
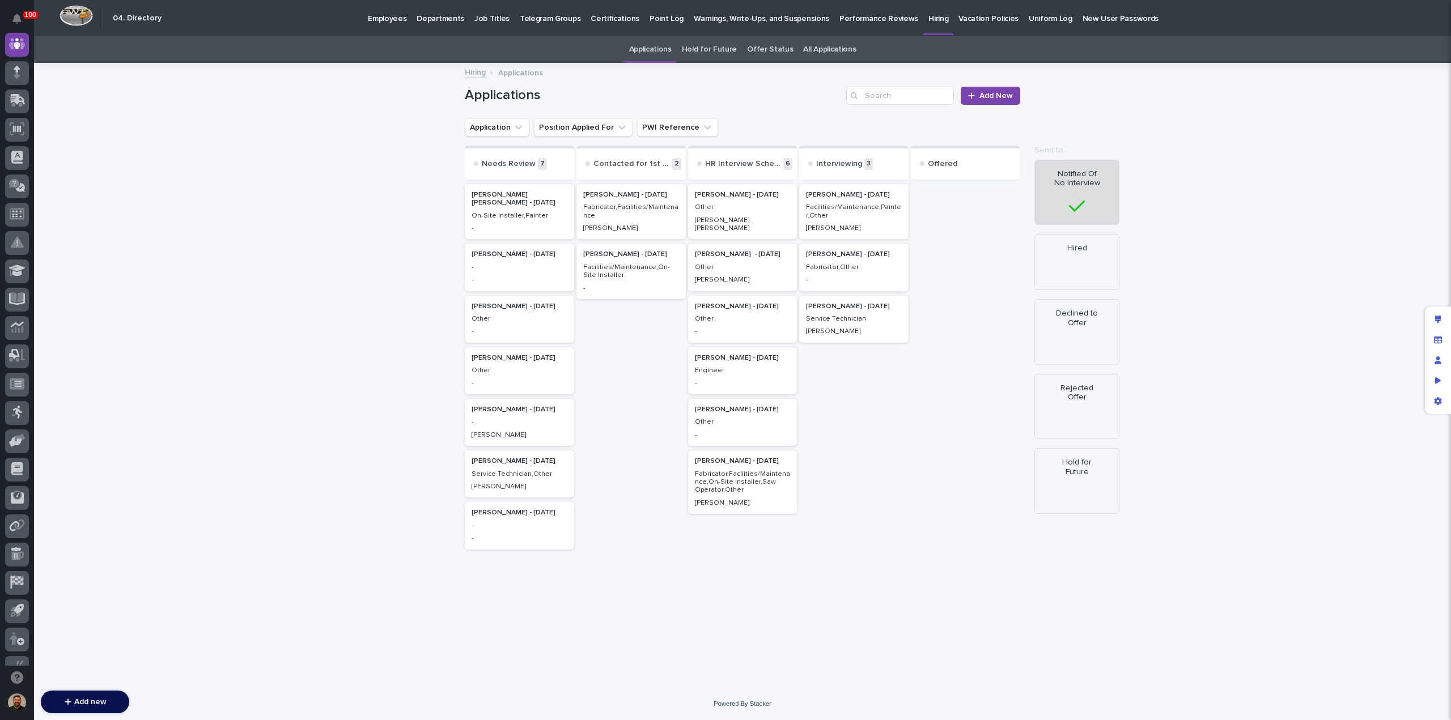
scroll to position [0, 0]
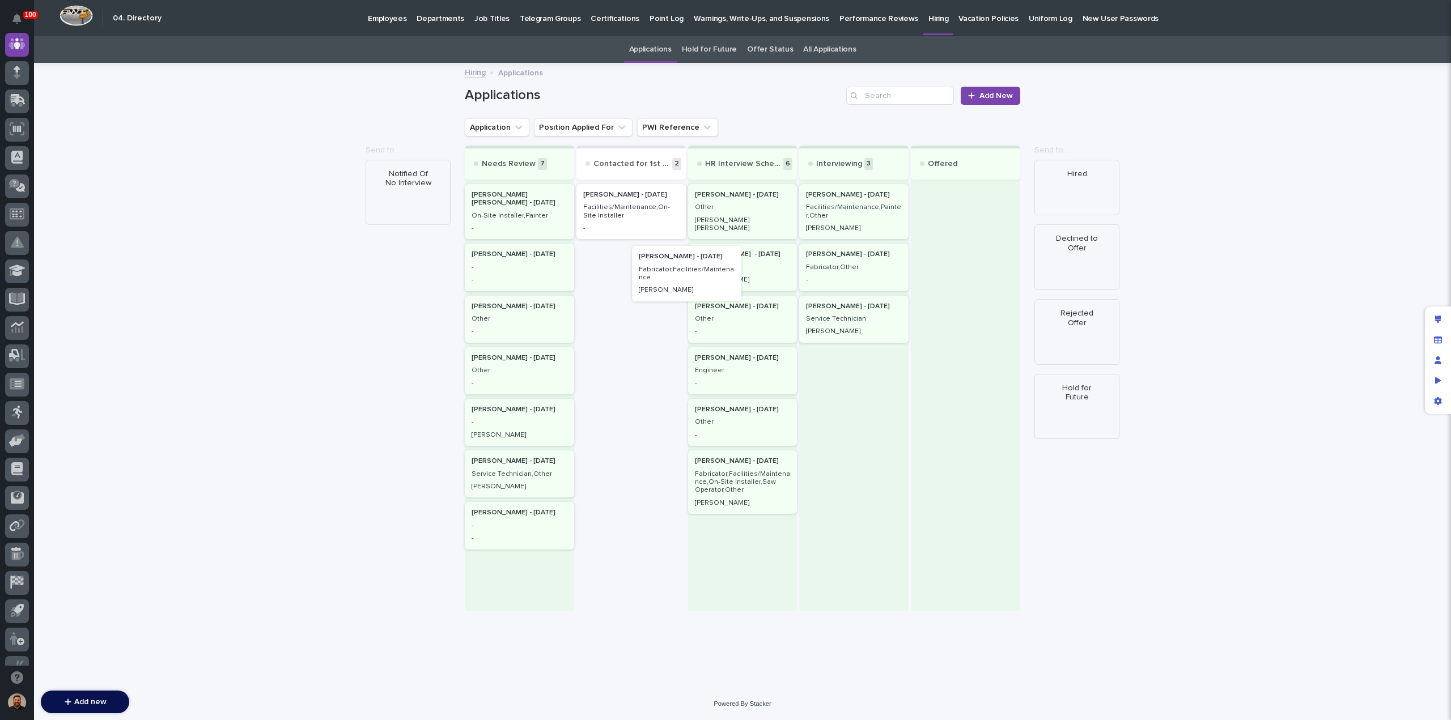
drag, startPoint x: 643, startPoint y: 216, endPoint x: 701, endPoint y: 281, distance: 86.7
click at [701, 281] on div "Needs Review 7 [PERSON_NAME] [PERSON_NAME] - [DATE] On-Site Installer,Painter -…" at bounding box center [743, 378] width 556 height 465
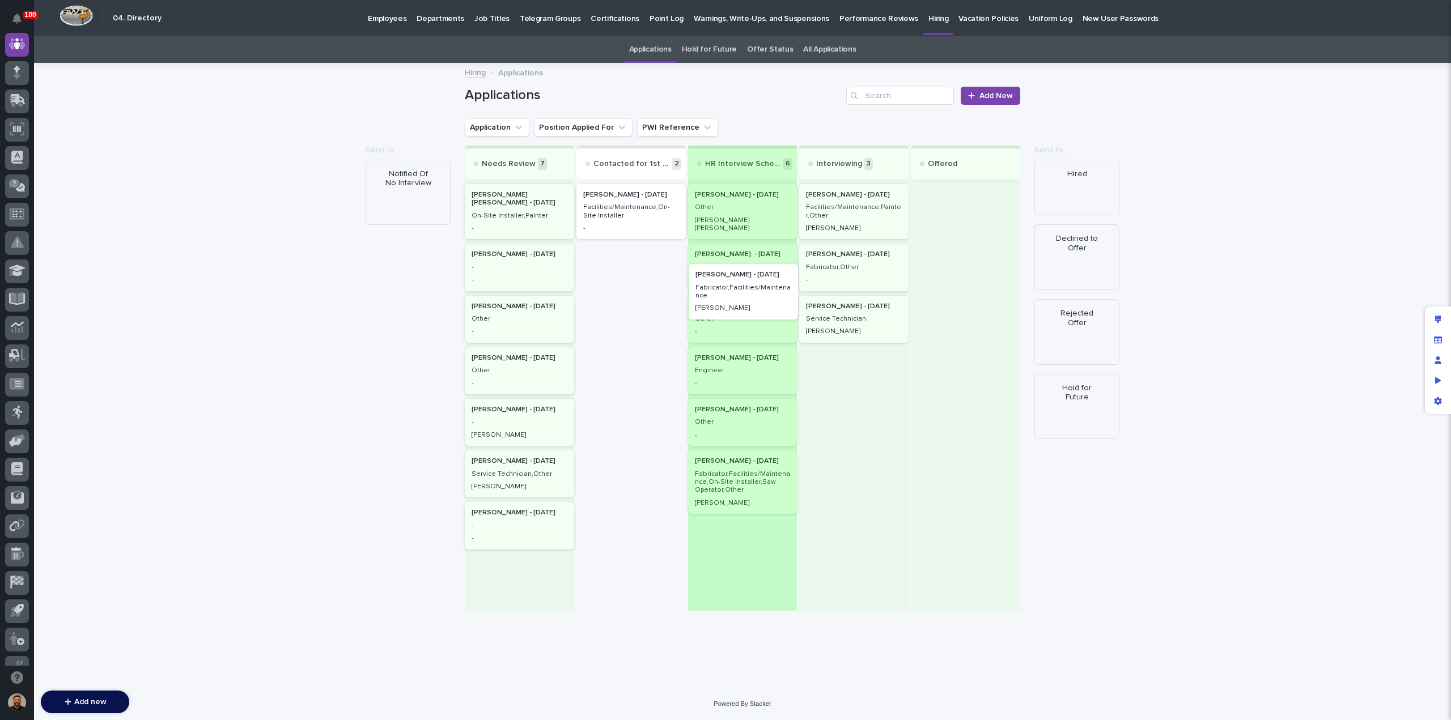
drag, startPoint x: 631, startPoint y: 221, endPoint x: 747, endPoint y: 302, distance: 141.5
click at [747, 302] on div "Needs Review 7 [PERSON_NAME] [PERSON_NAME] - [DATE] On-Site Installer,Painter -…" at bounding box center [743, 378] width 556 height 465
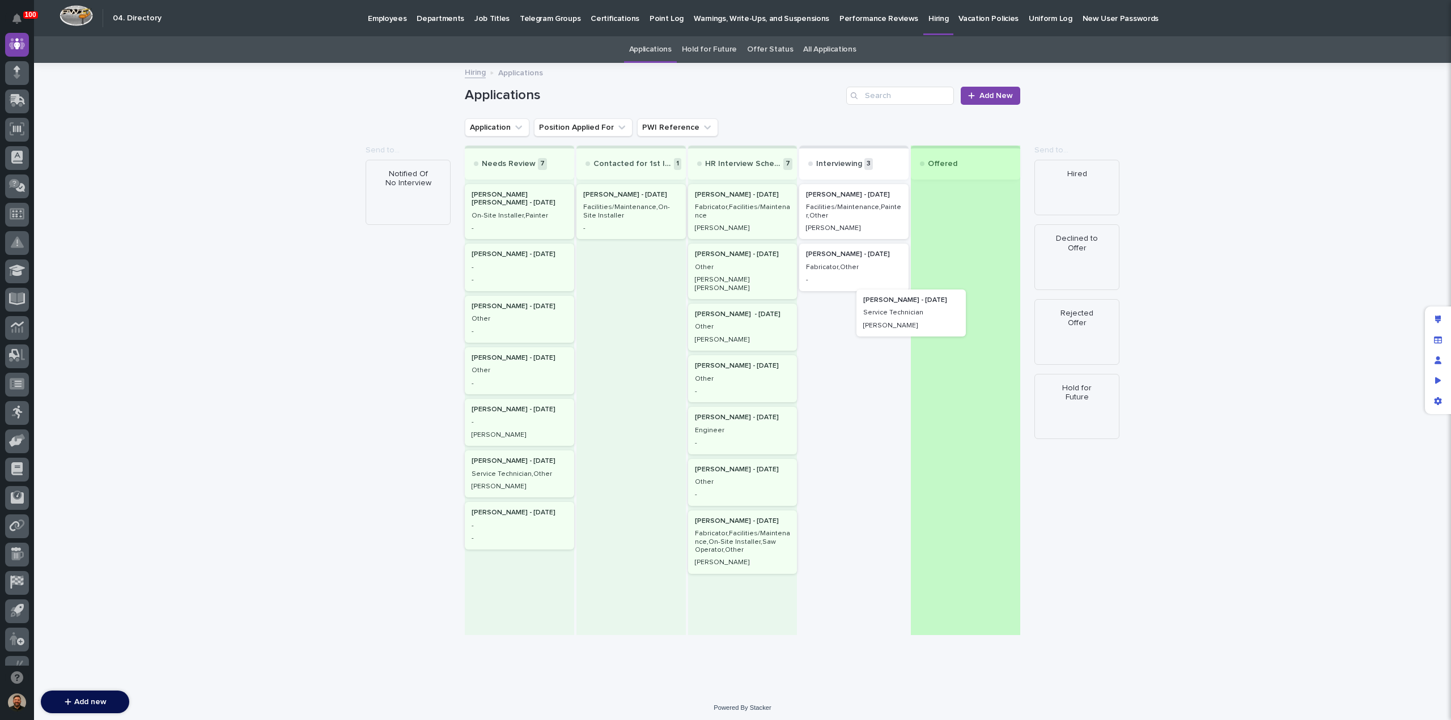
drag, startPoint x: 872, startPoint y: 326, endPoint x: 938, endPoint y: 319, distance: 66.1
click at [938, 319] on div "Needs Review 7 [PERSON_NAME] [PERSON_NAME] - [DATE] On-Site Installer,Painter -…" at bounding box center [743, 391] width 556 height 490
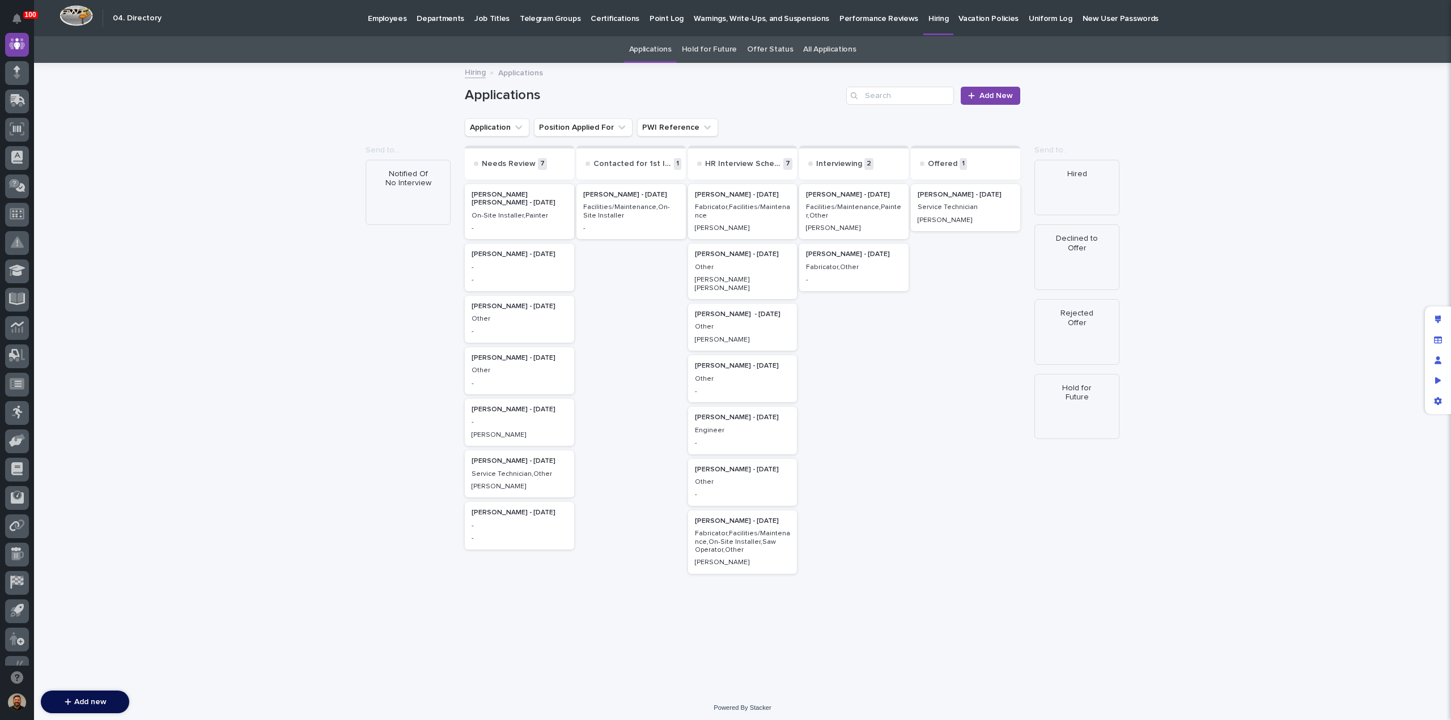
click at [969, 207] on p "Service Technician" at bounding box center [966, 208] width 96 height 8
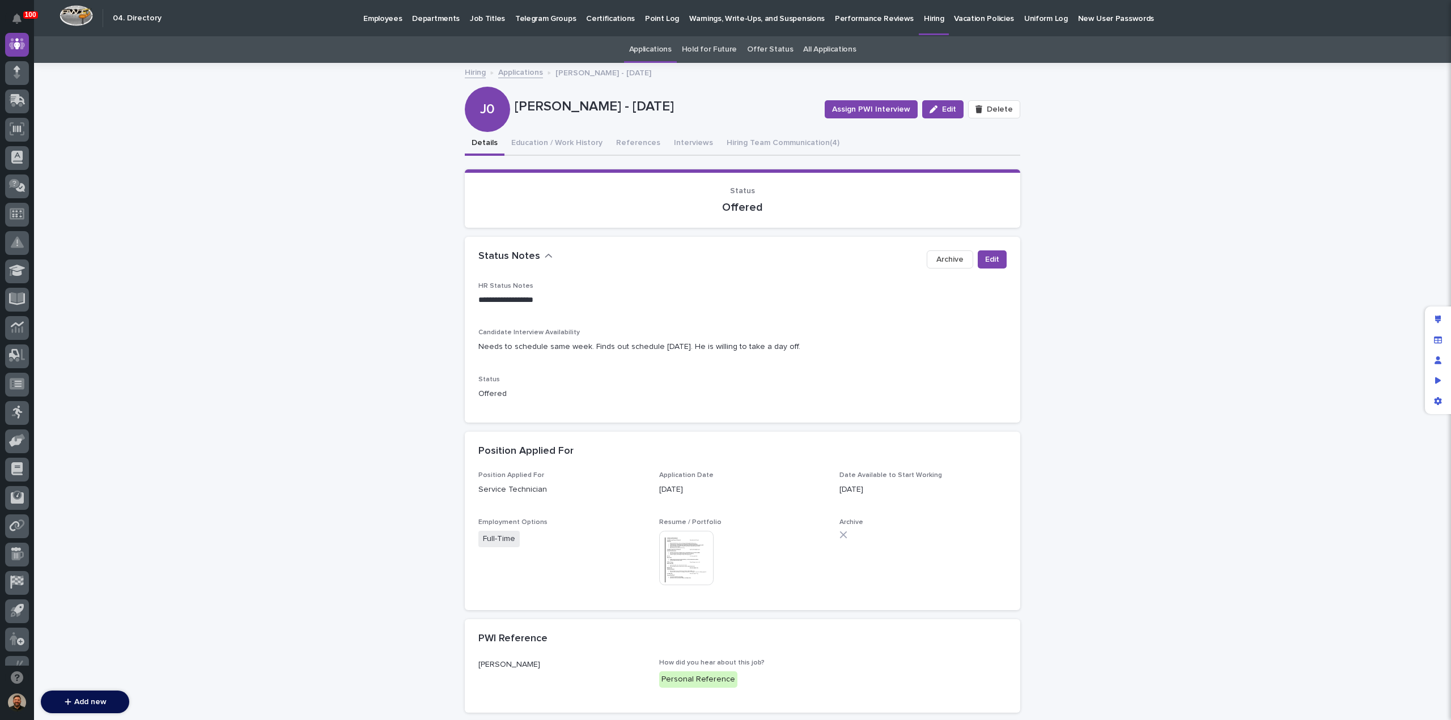
click at [514, 71] on link "Applications" at bounding box center [520, 71] width 45 height 13
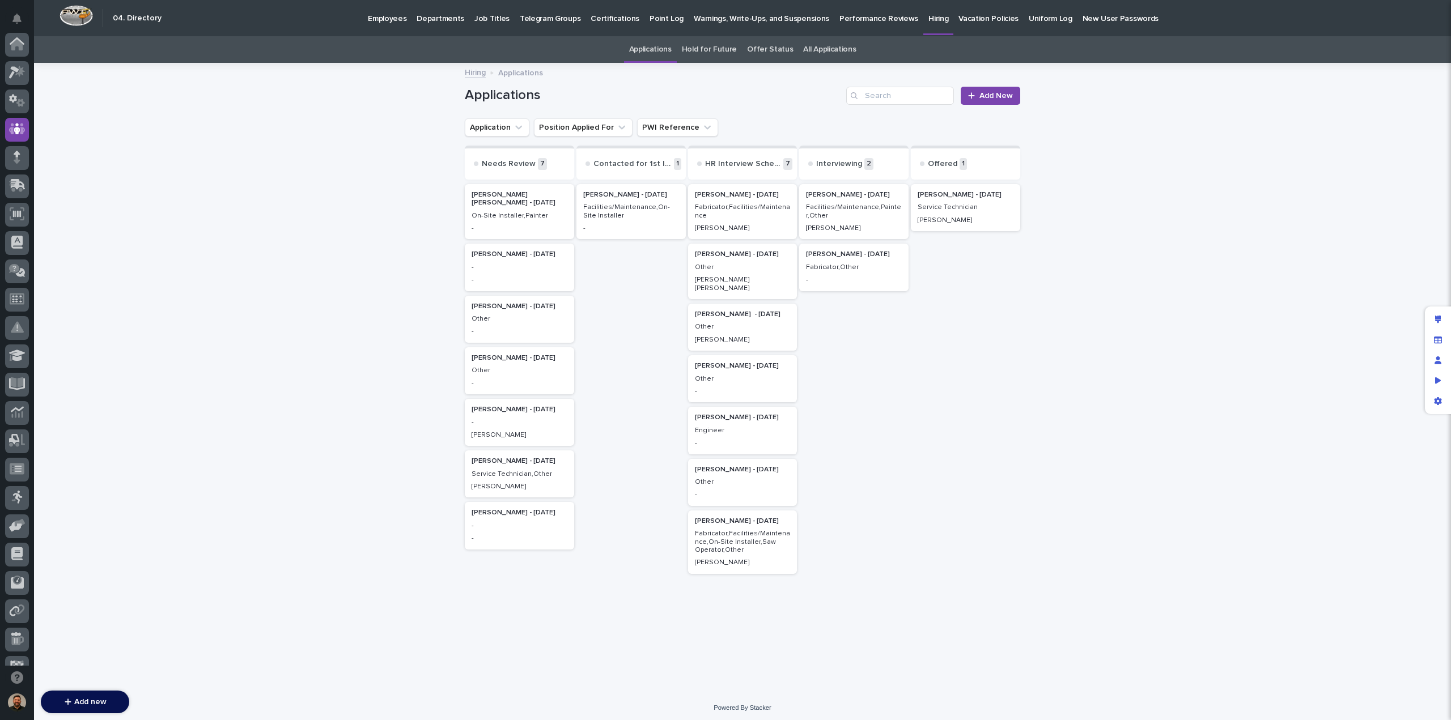
scroll to position [85, 0]
click at [736, 478] on p "Other" at bounding box center [743, 482] width 96 height 8
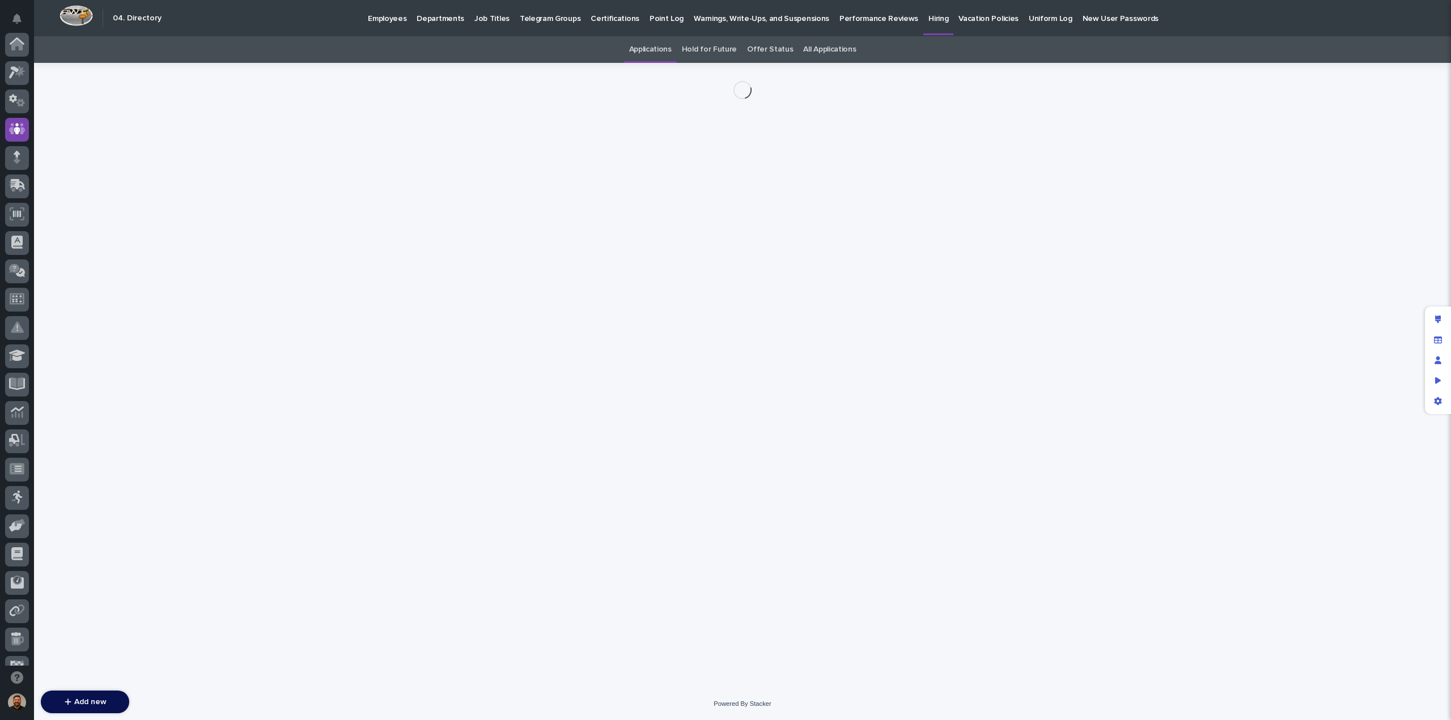
scroll to position [85, 0]
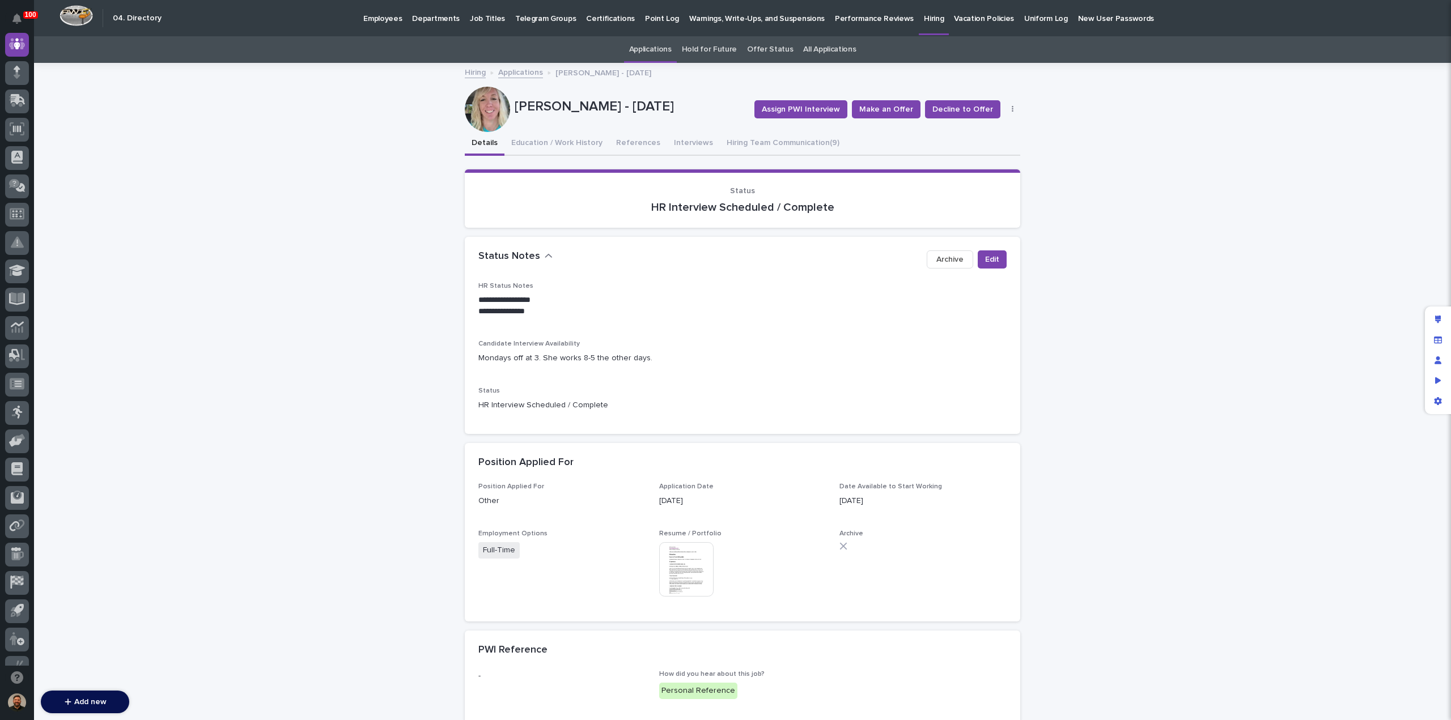
click at [516, 75] on link "Applications" at bounding box center [520, 71] width 45 height 13
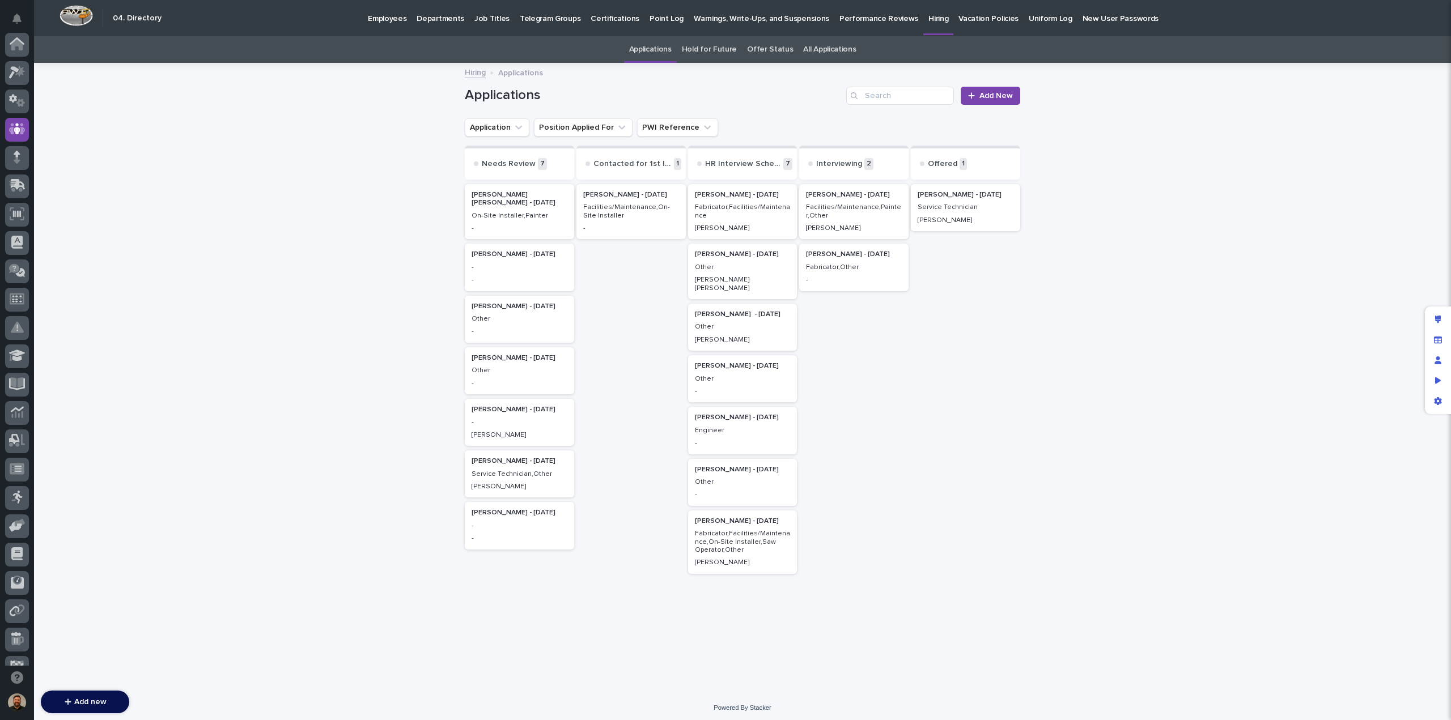
scroll to position [85, 0]
click at [718, 375] on p "Other" at bounding box center [743, 379] width 96 height 8
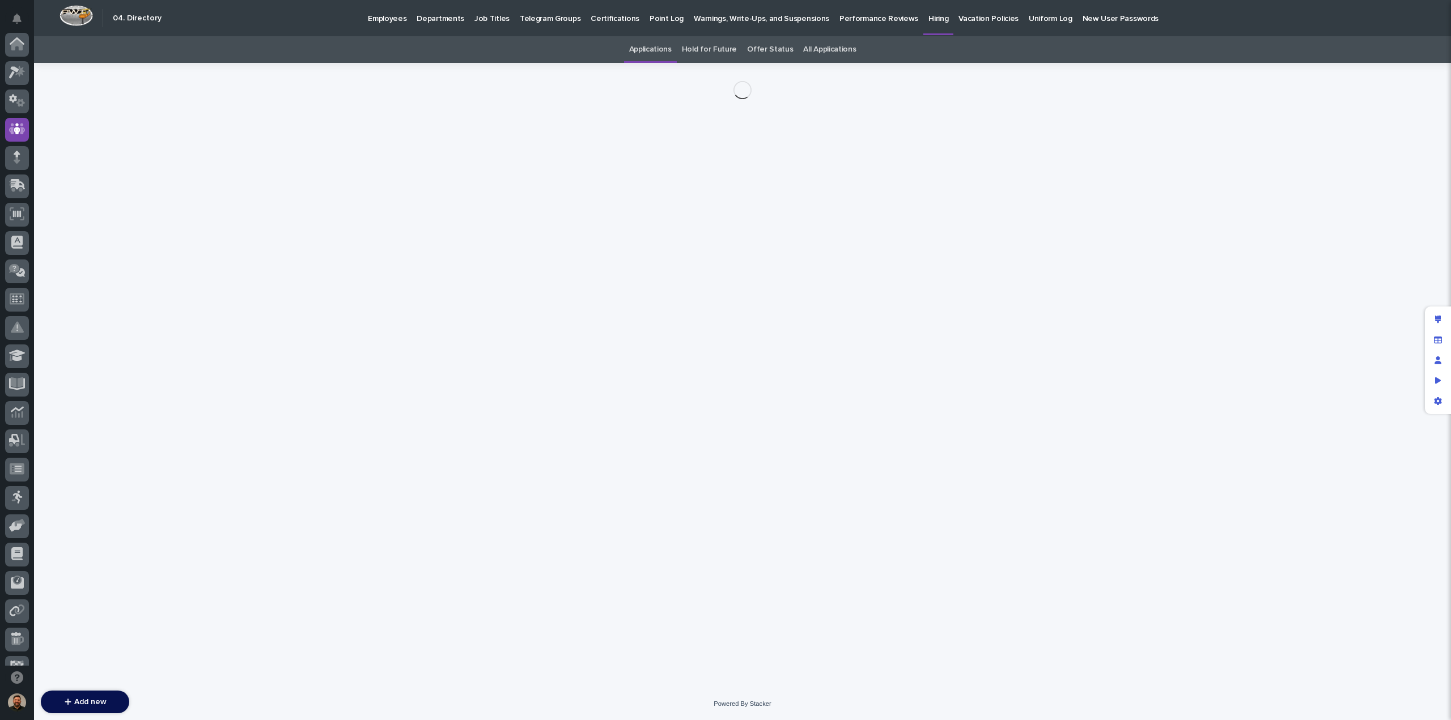
scroll to position [85, 0]
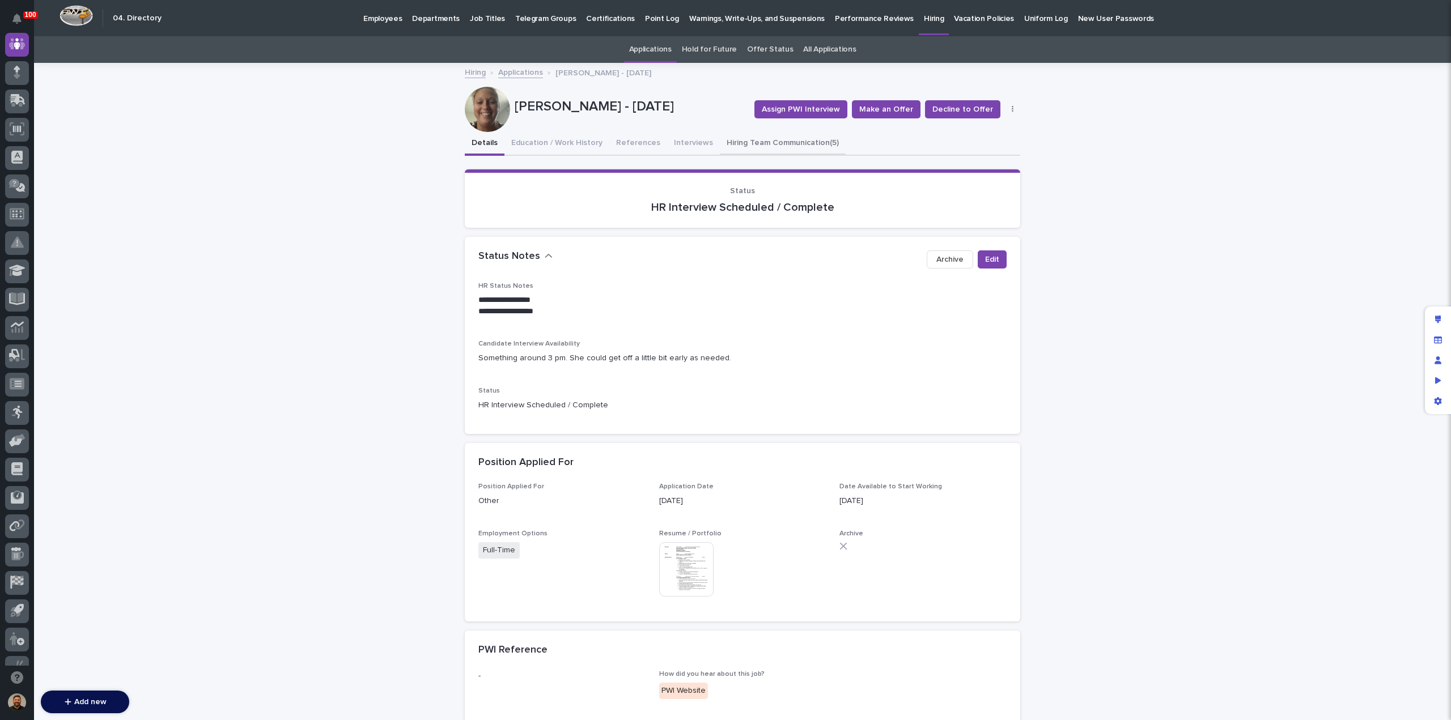
click at [760, 142] on button "Hiring Team Communication (5)" at bounding box center [783, 144] width 126 height 24
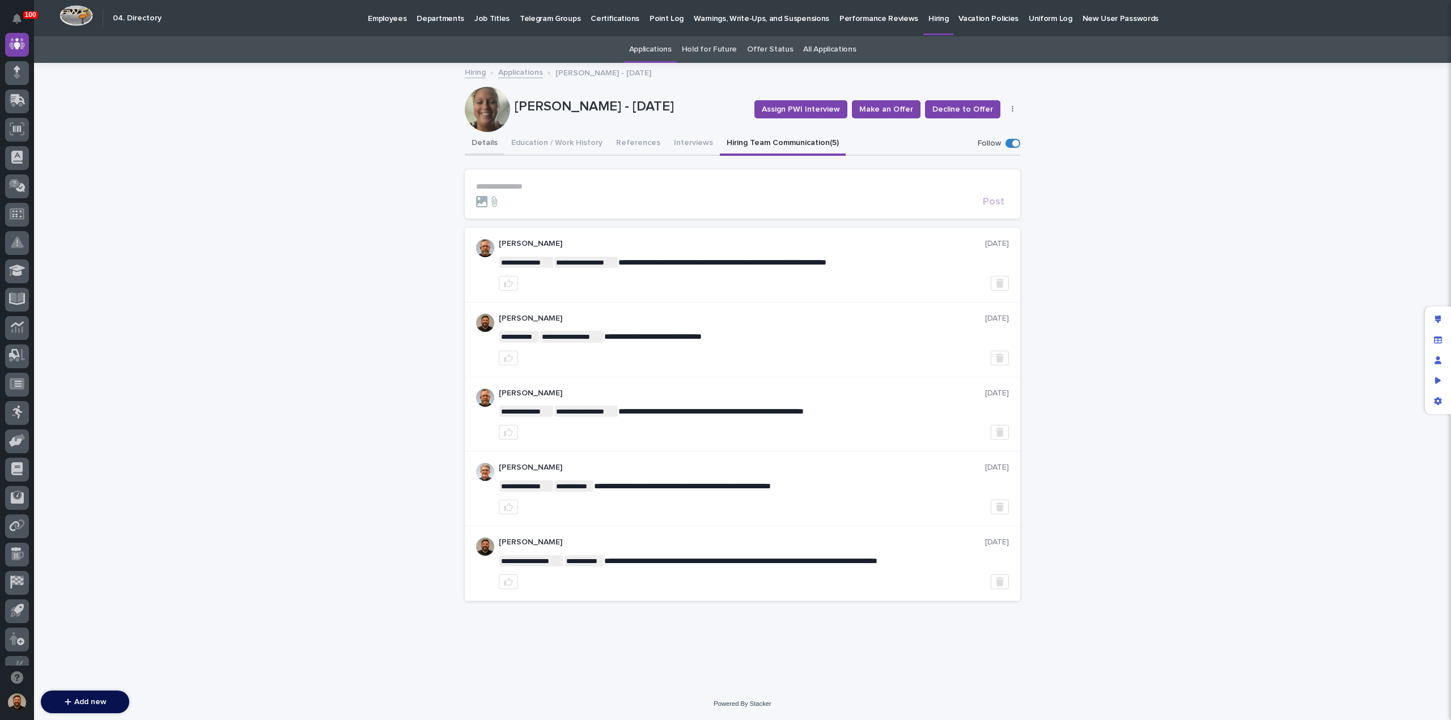
click at [488, 142] on button "Details" at bounding box center [485, 144] width 40 height 24
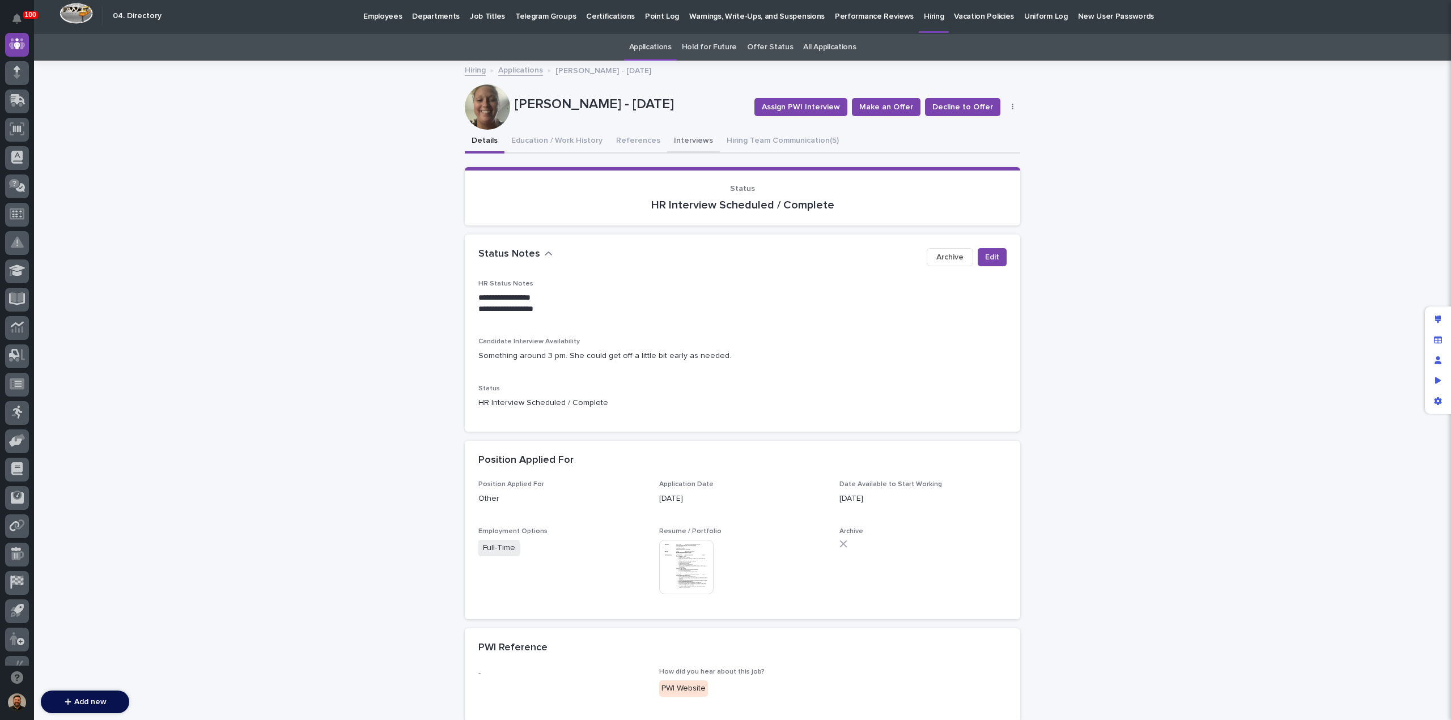
click at [675, 138] on button "Interviews" at bounding box center [693, 142] width 53 height 24
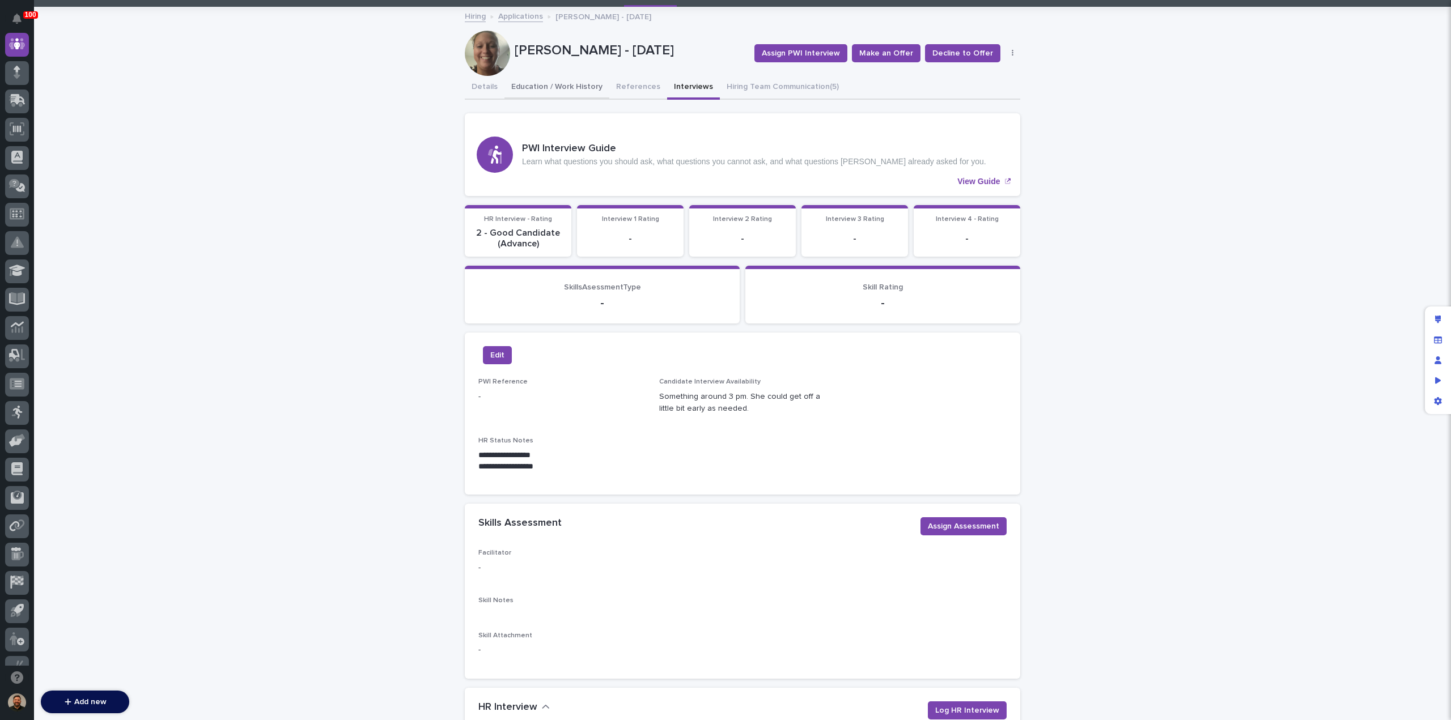
scroll to position [56, 0]
